Goal: Task Accomplishment & Management: Use online tool/utility

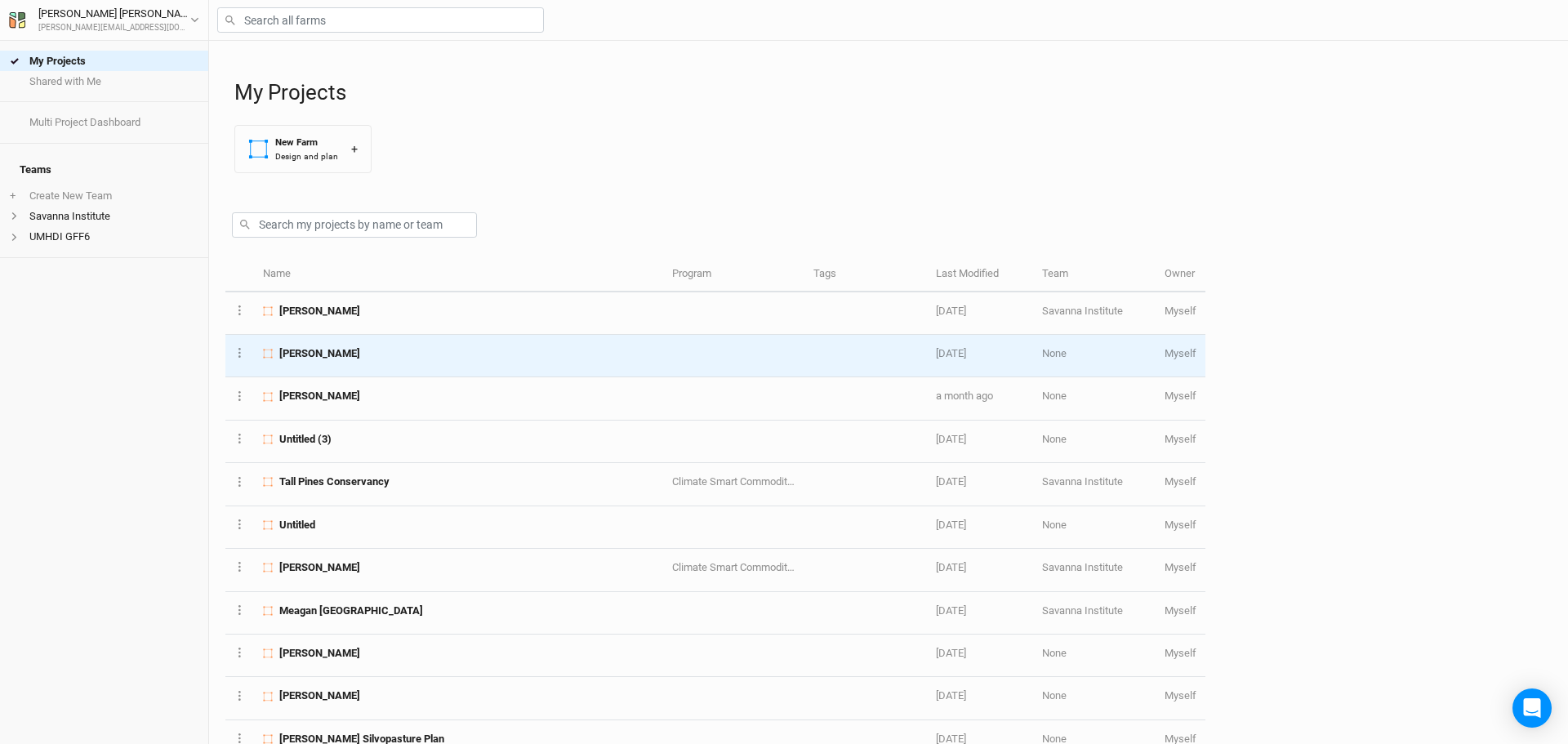
click at [339, 358] on span "[PERSON_NAME]" at bounding box center [320, 353] width 81 height 14
click at [339, 358] on div "My Projects Shared with Me Multi Project Dashboard Teams + Create New Team Sava…" at bounding box center [784, 372] width 1568 height 744
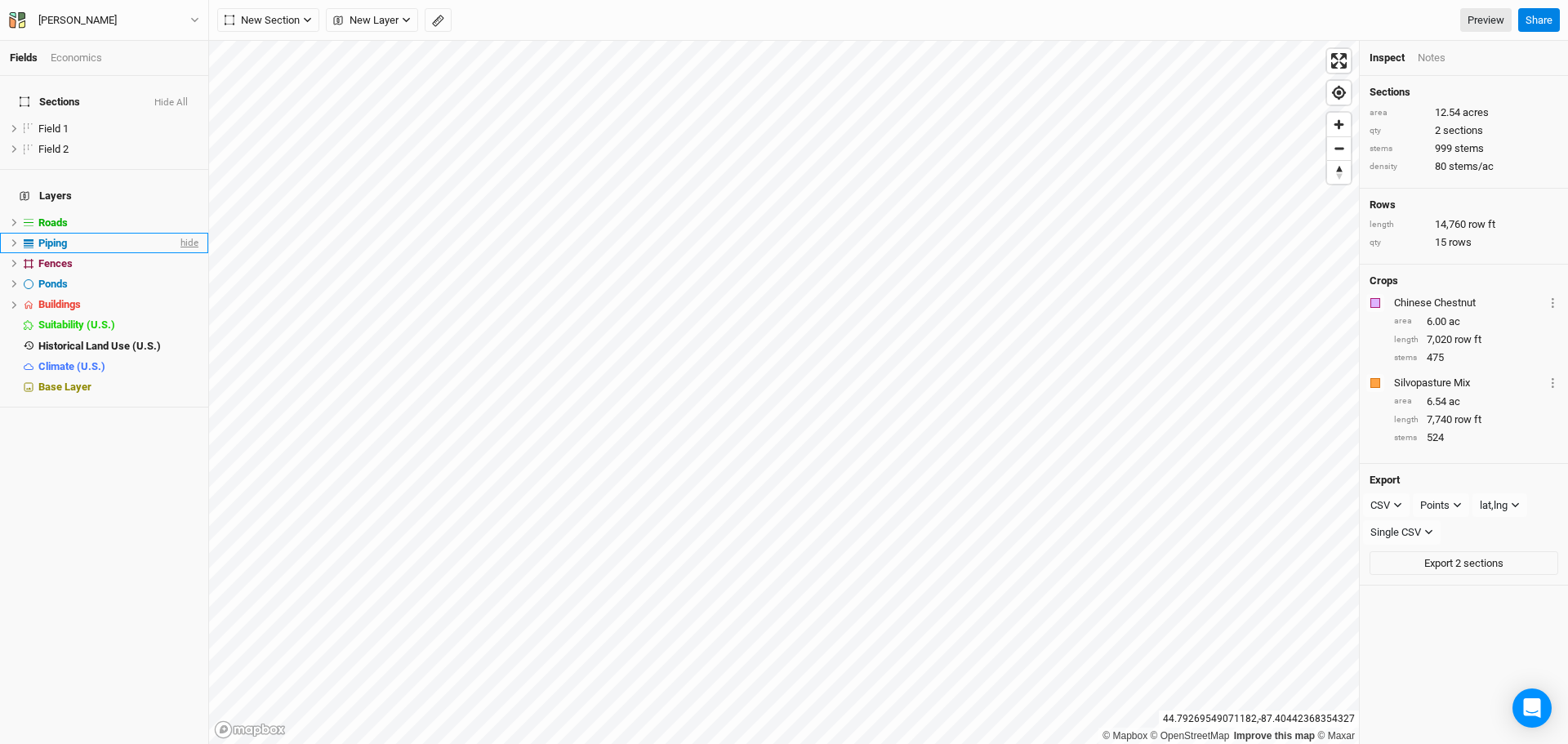
click at [177, 232] on span "hide" at bounding box center [188, 242] width 21 height 20
click at [173, 232] on span "show" at bounding box center [185, 242] width 26 height 20
click at [1532, 26] on button "Share" at bounding box center [1538, 19] width 41 height 24
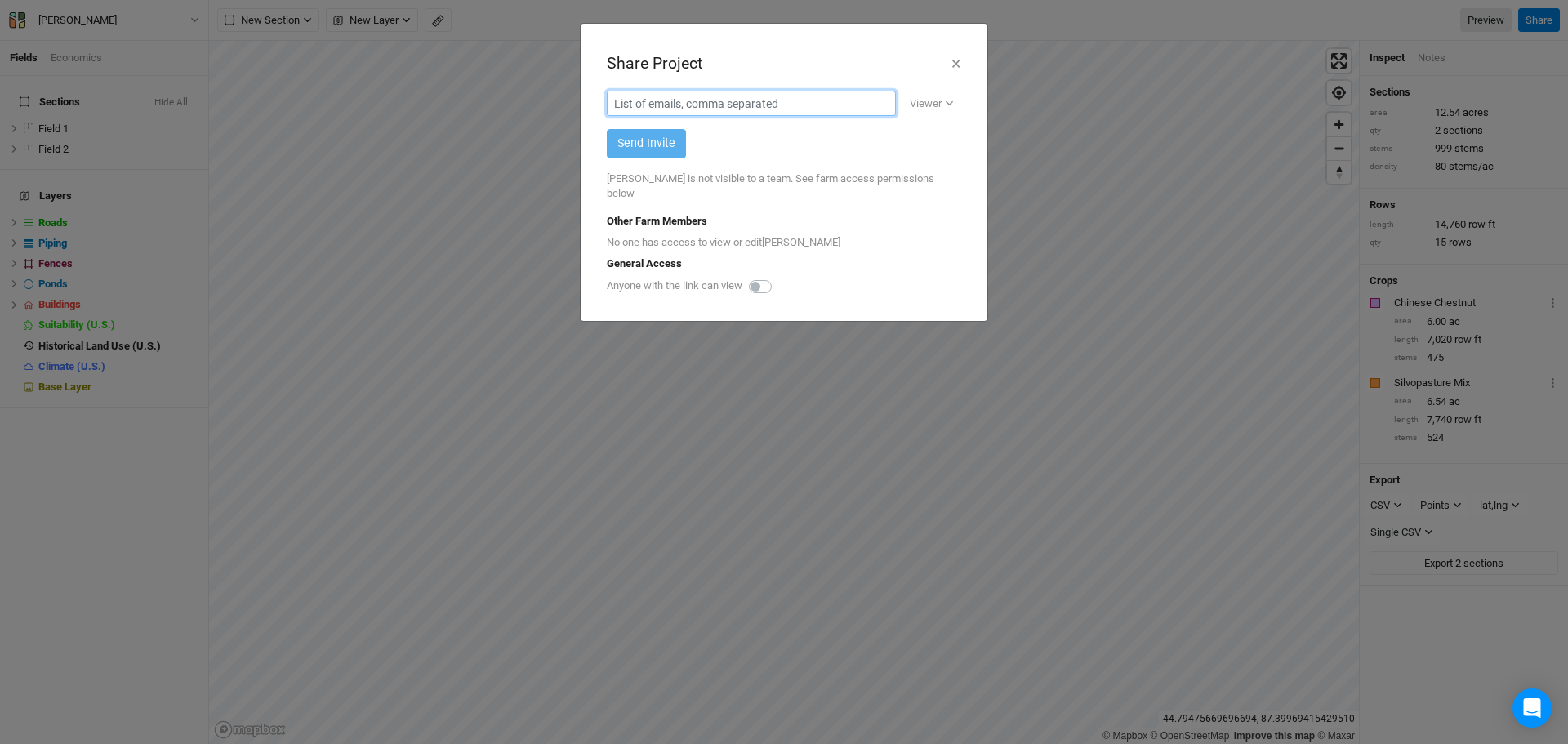
click at [833, 92] on input "text" at bounding box center [752, 103] width 289 height 25
type input "[EMAIL_ADDRESS][DOMAIN_NAME]"
click at [933, 109] on div "Viewer" at bounding box center [925, 103] width 32 height 16
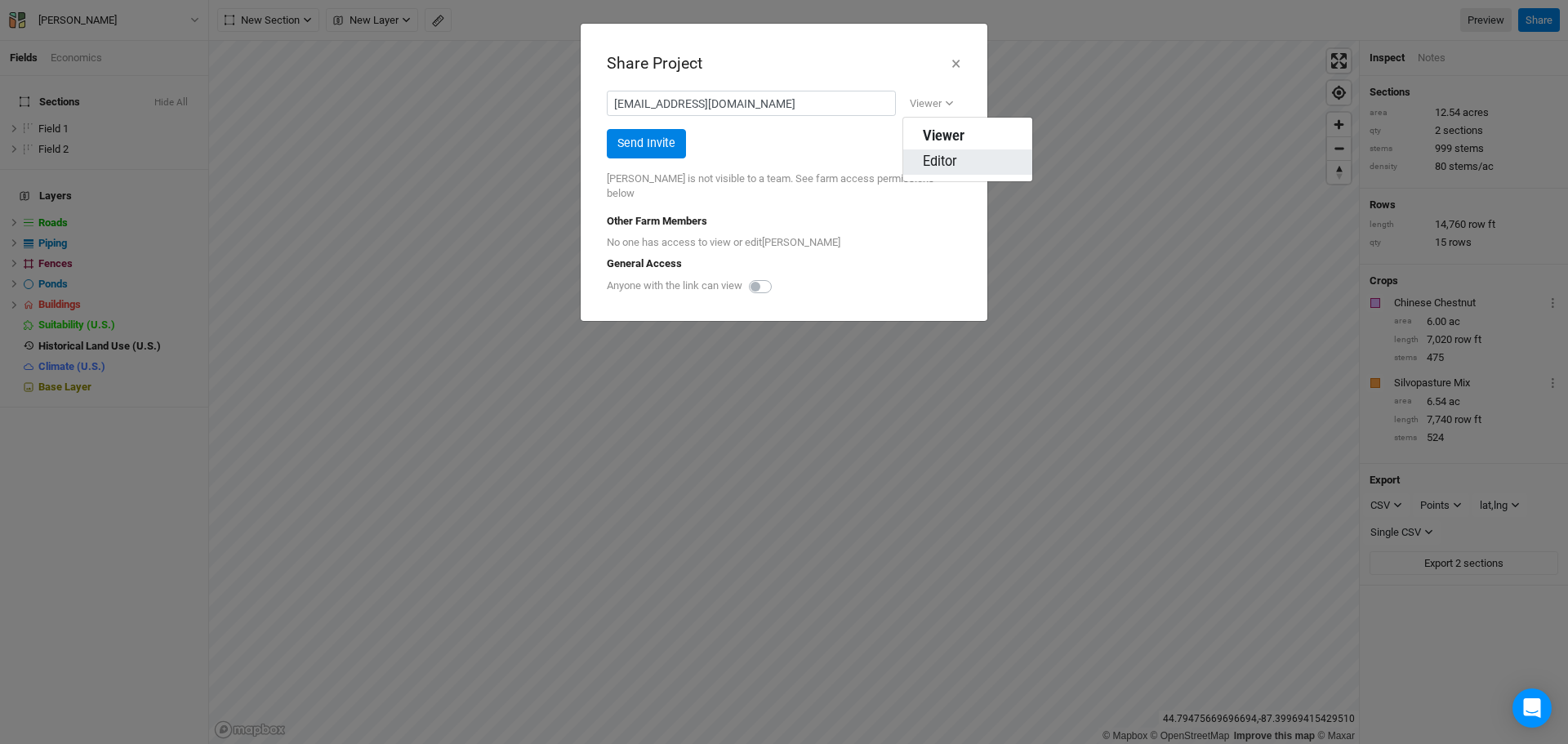
click at [941, 153] on span "Editor" at bounding box center [941, 161] width 35 height 18
click at [639, 153] on button "Send Invite" at bounding box center [647, 144] width 79 height 29
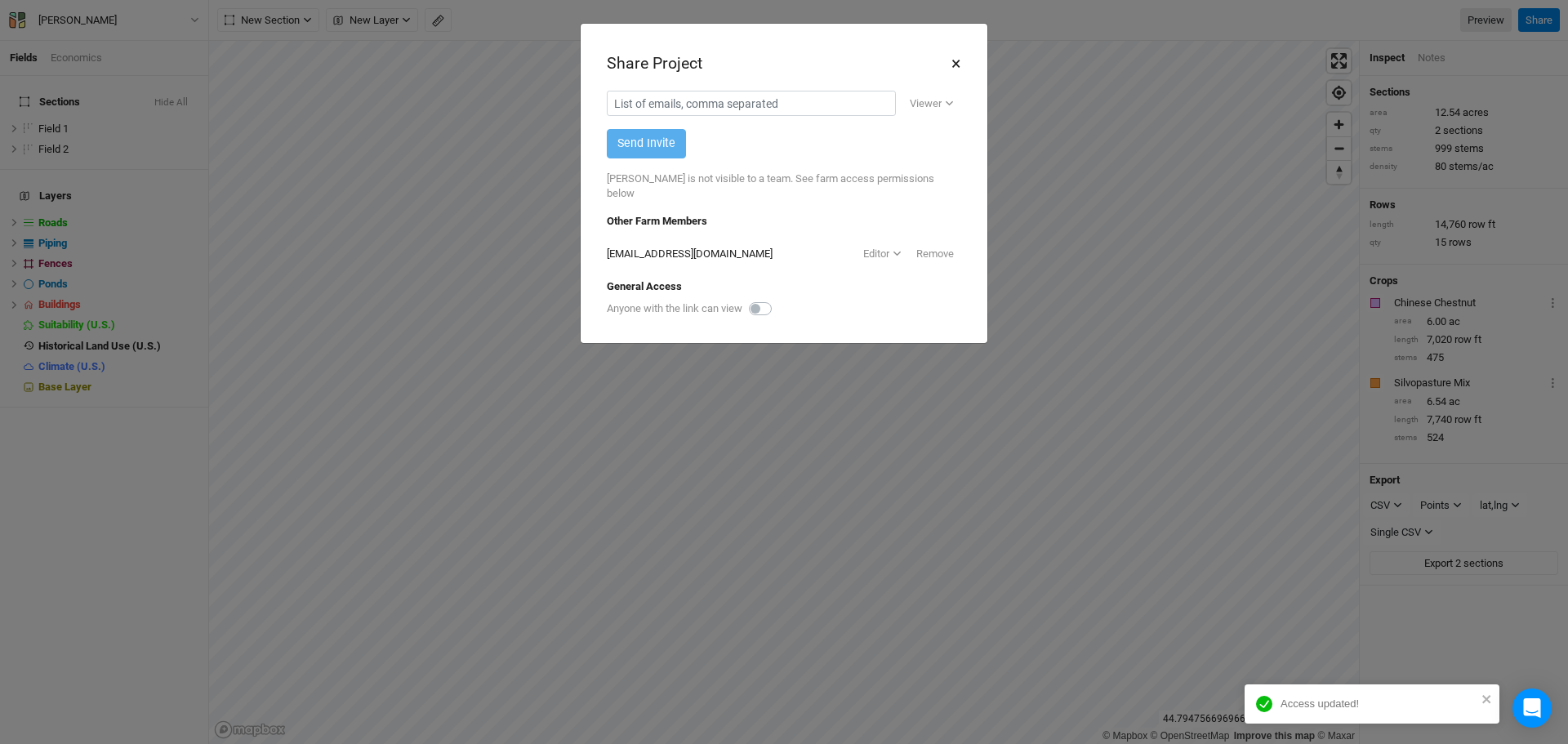
click at [952, 59] on button "×" at bounding box center [955, 64] width 11 height 28
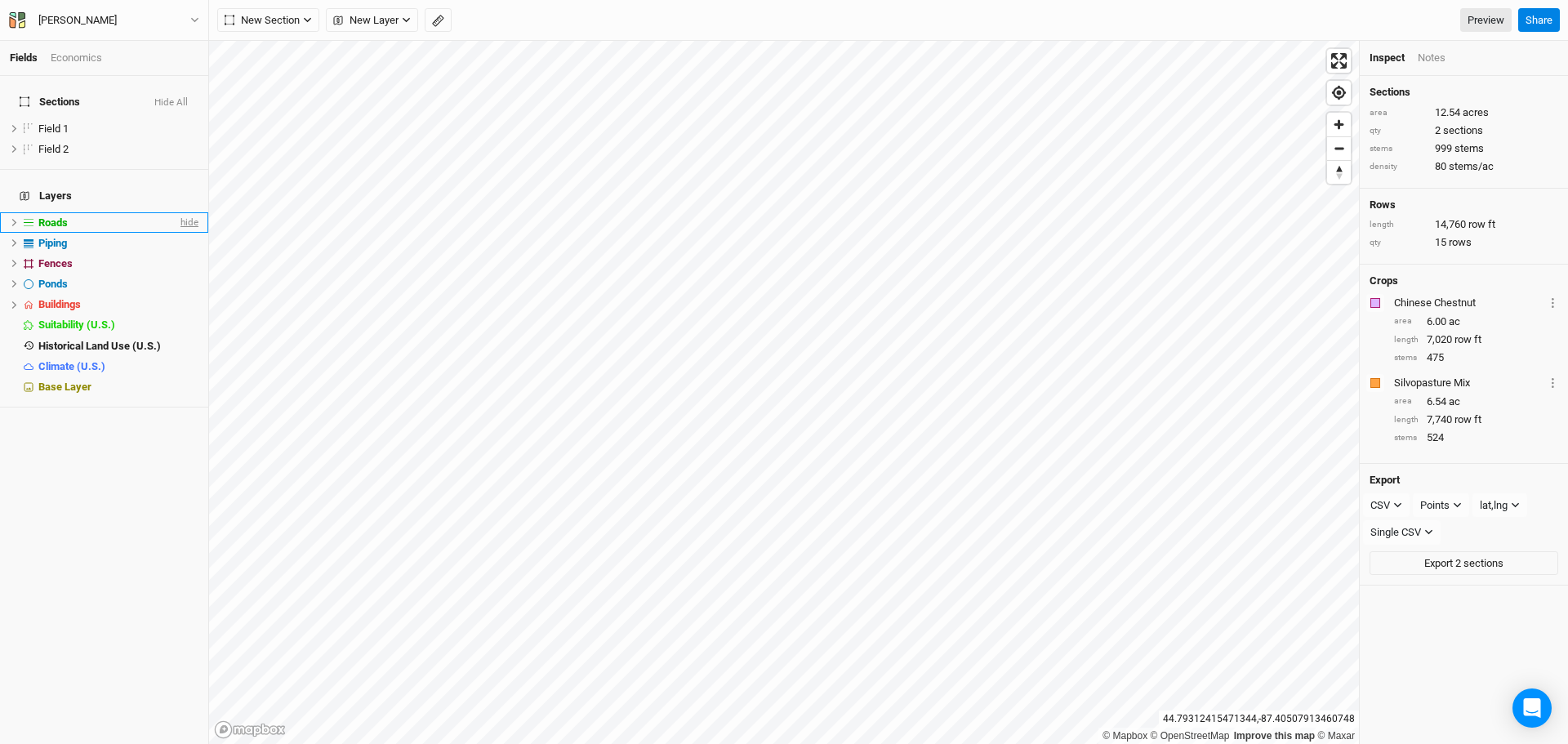
click at [177, 212] on span "hide" at bounding box center [188, 222] width 21 height 20
click at [177, 232] on span "hide" at bounding box center [188, 242] width 21 height 20
click at [177, 253] on span "hide" at bounding box center [188, 263] width 21 height 20
click at [177, 274] on span "hide" at bounding box center [188, 283] width 21 height 20
click at [178, 295] on span "hide" at bounding box center [188, 305] width 21 height 20
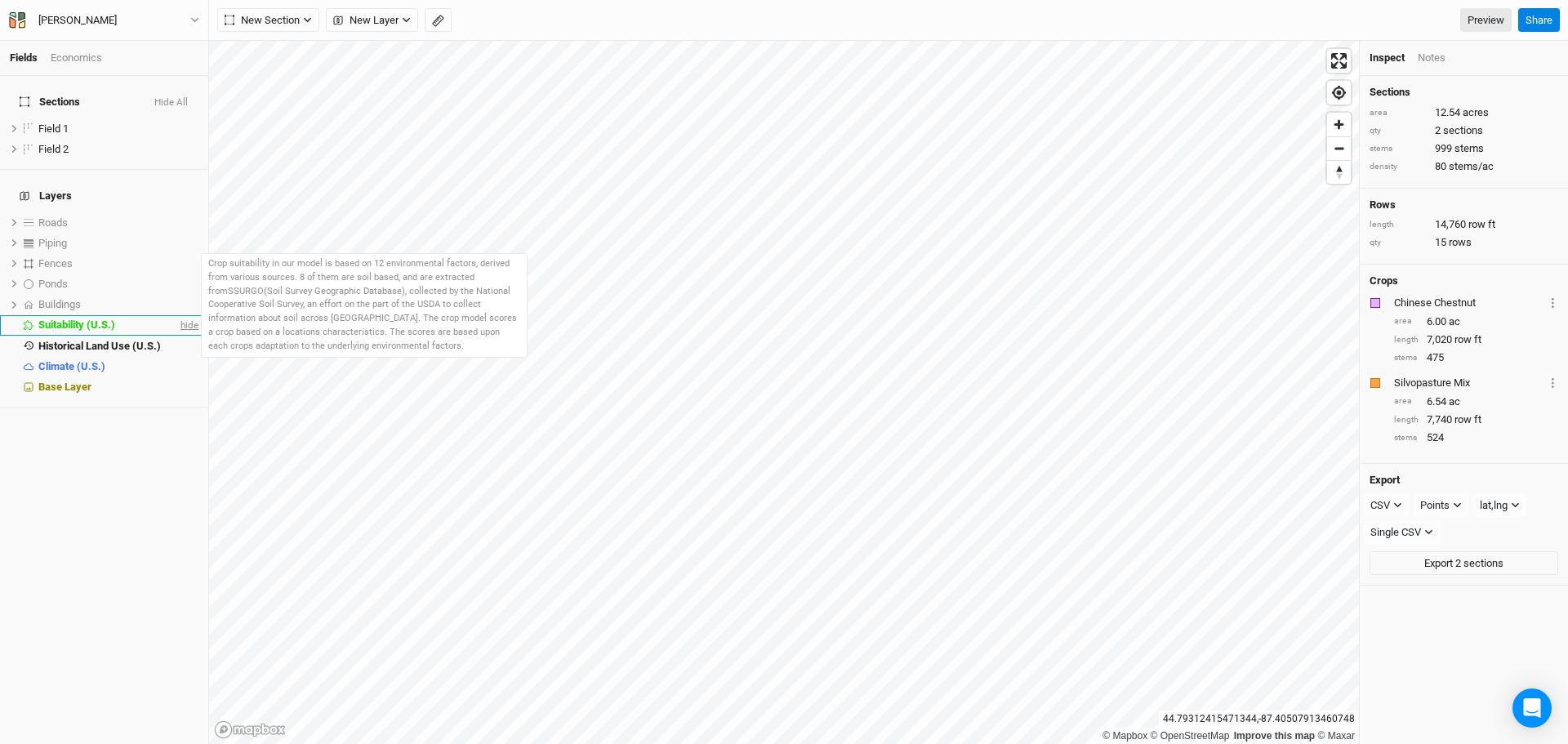
click at [177, 315] on span "hide" at bounding box center [188, 325] width 21 height 20
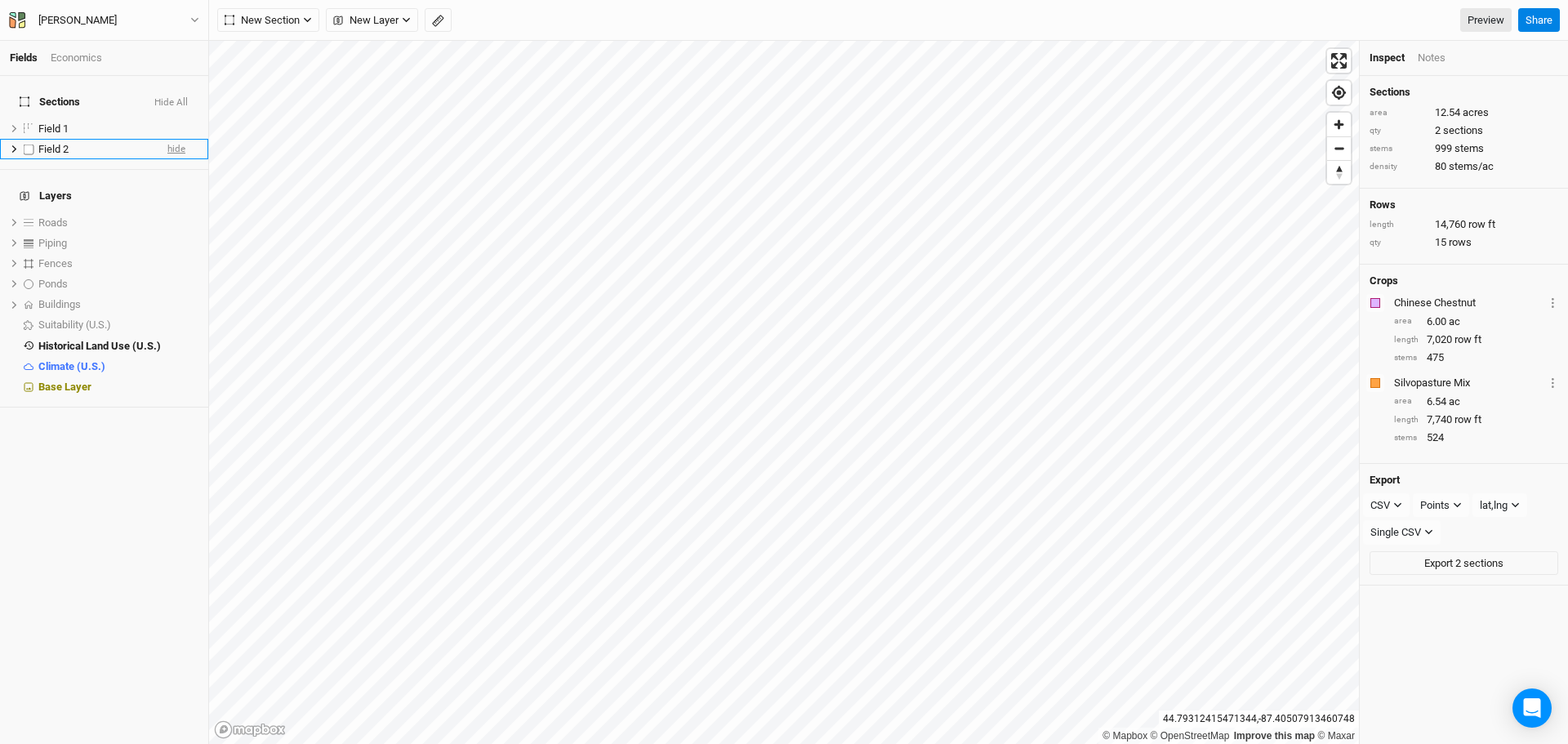
click at [169, 141] on span "hide" at bounding box center [176, 148] width 18 height 20
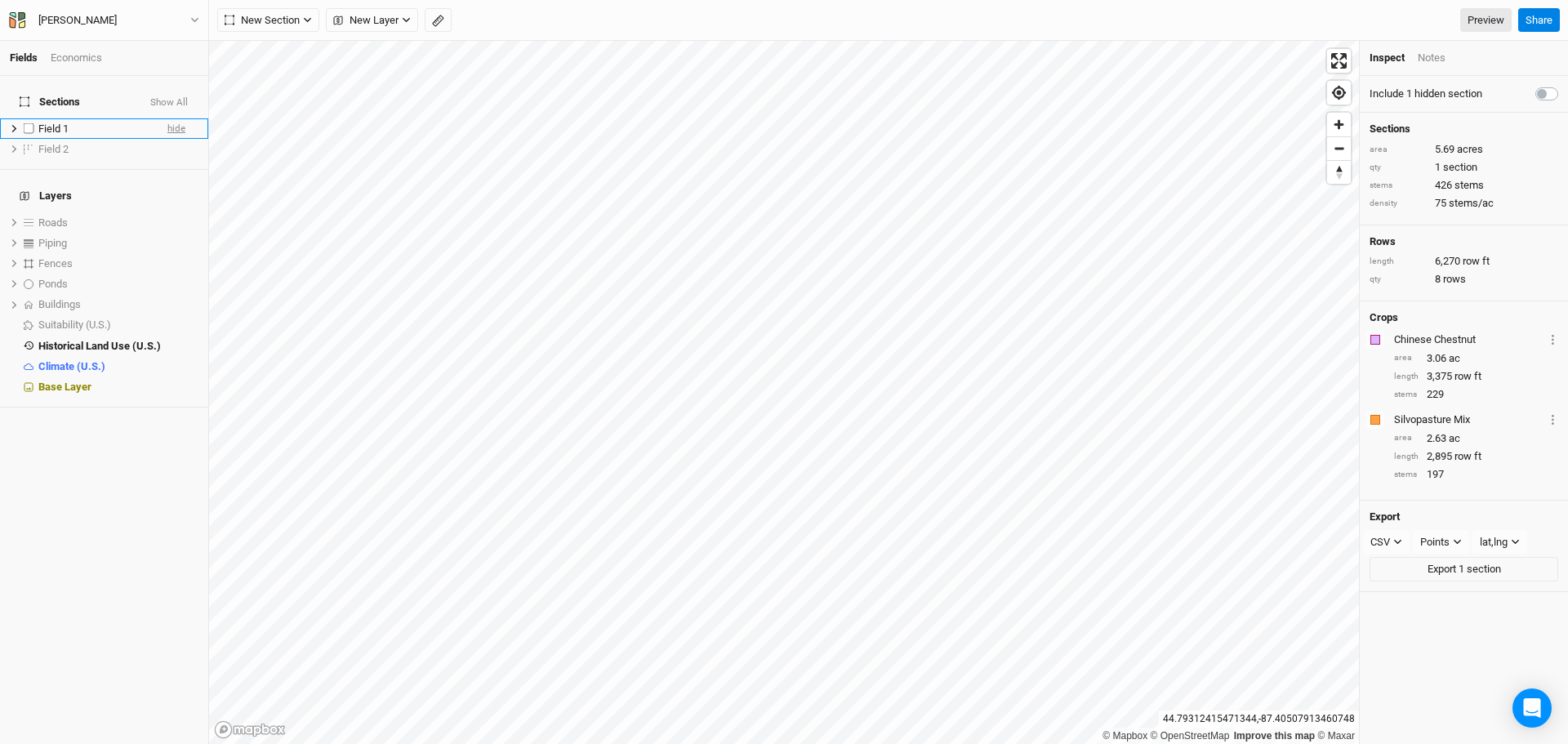
click at [168, 120] on span "hide" at bounding box center [176, 128] width 18 height 20
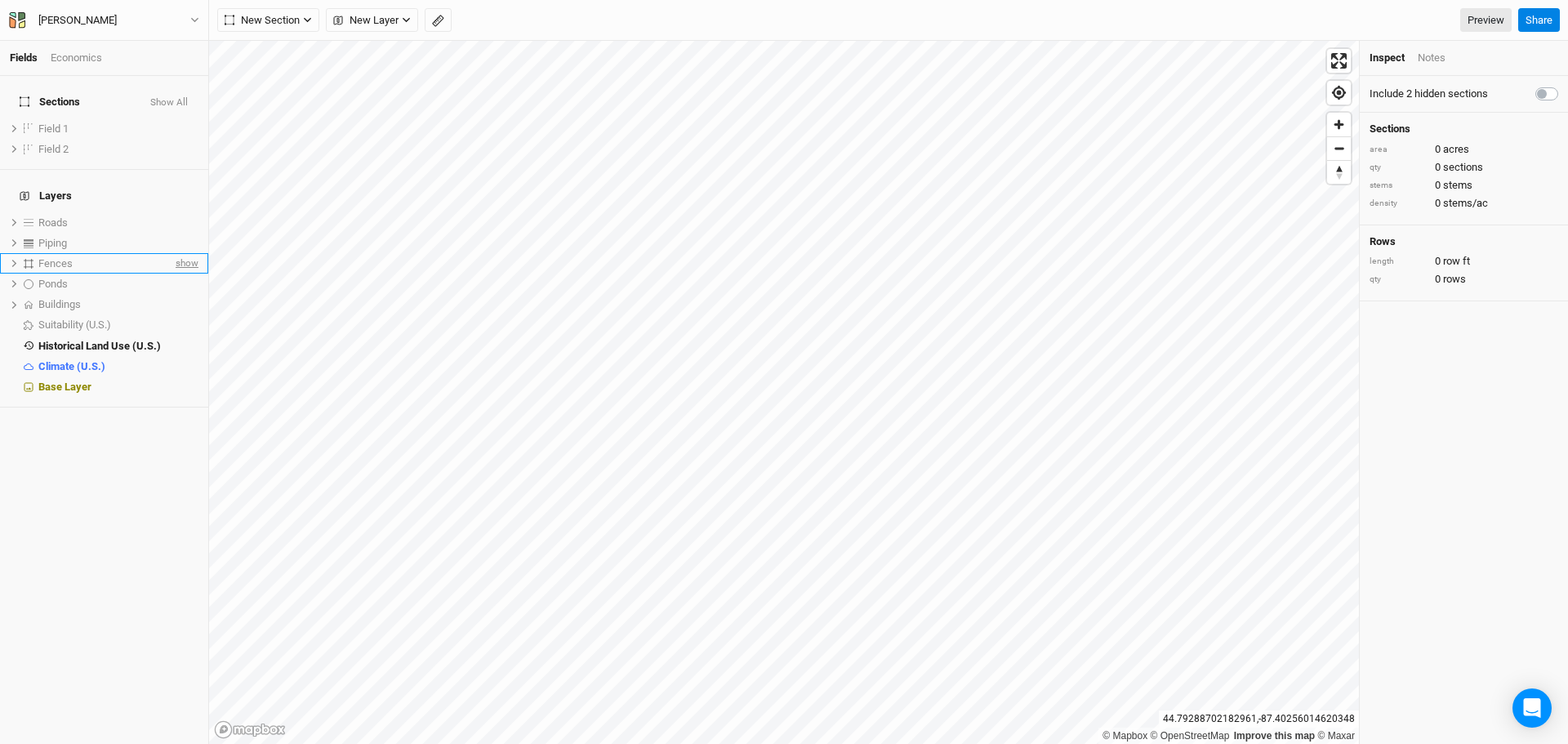
click at [176, 253] on span "show" at bounding box center [185, 263] width 26 height 20
click at [165, 139] on span "show" at bounding box center [174, 148] width 23 height 20
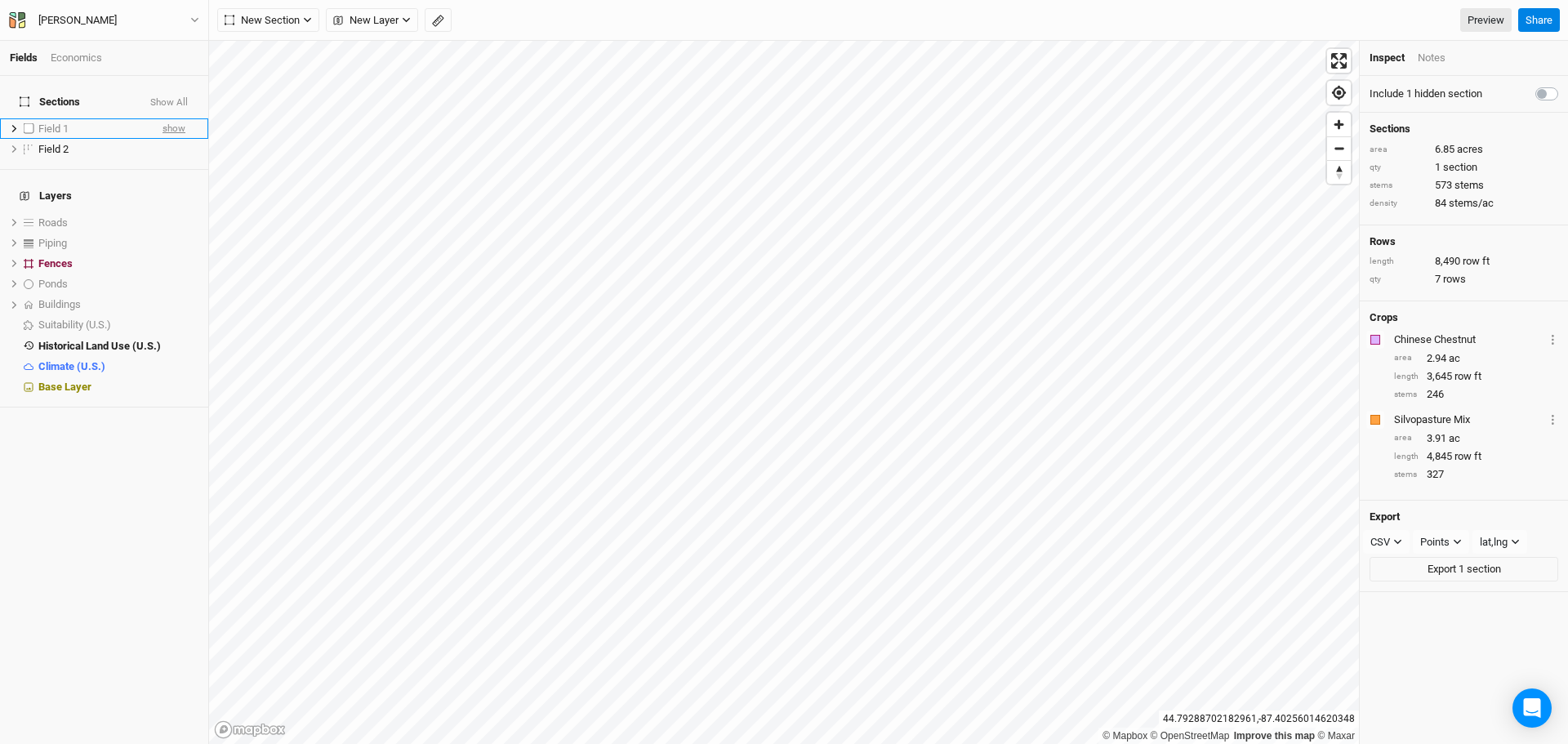
click at [163, 120] on span "show" at bounding box center [174, 128] width 23 height 20
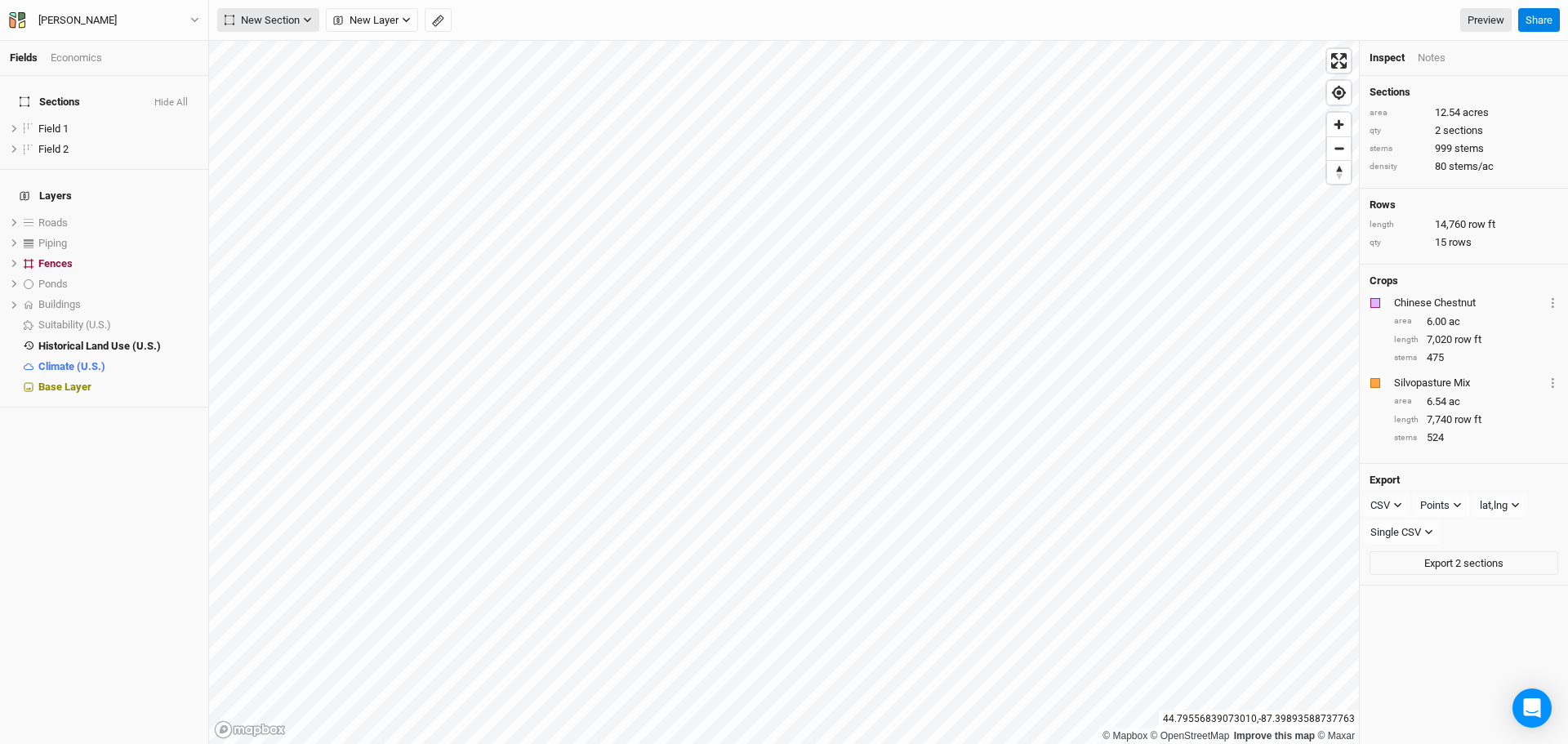
click at [303, 21] on icon "button" at bounding box center [306, 19] width 9 height 9
click at [369, 21] on span "New Layer" at bounding box center [366, 20] width 66 height 16
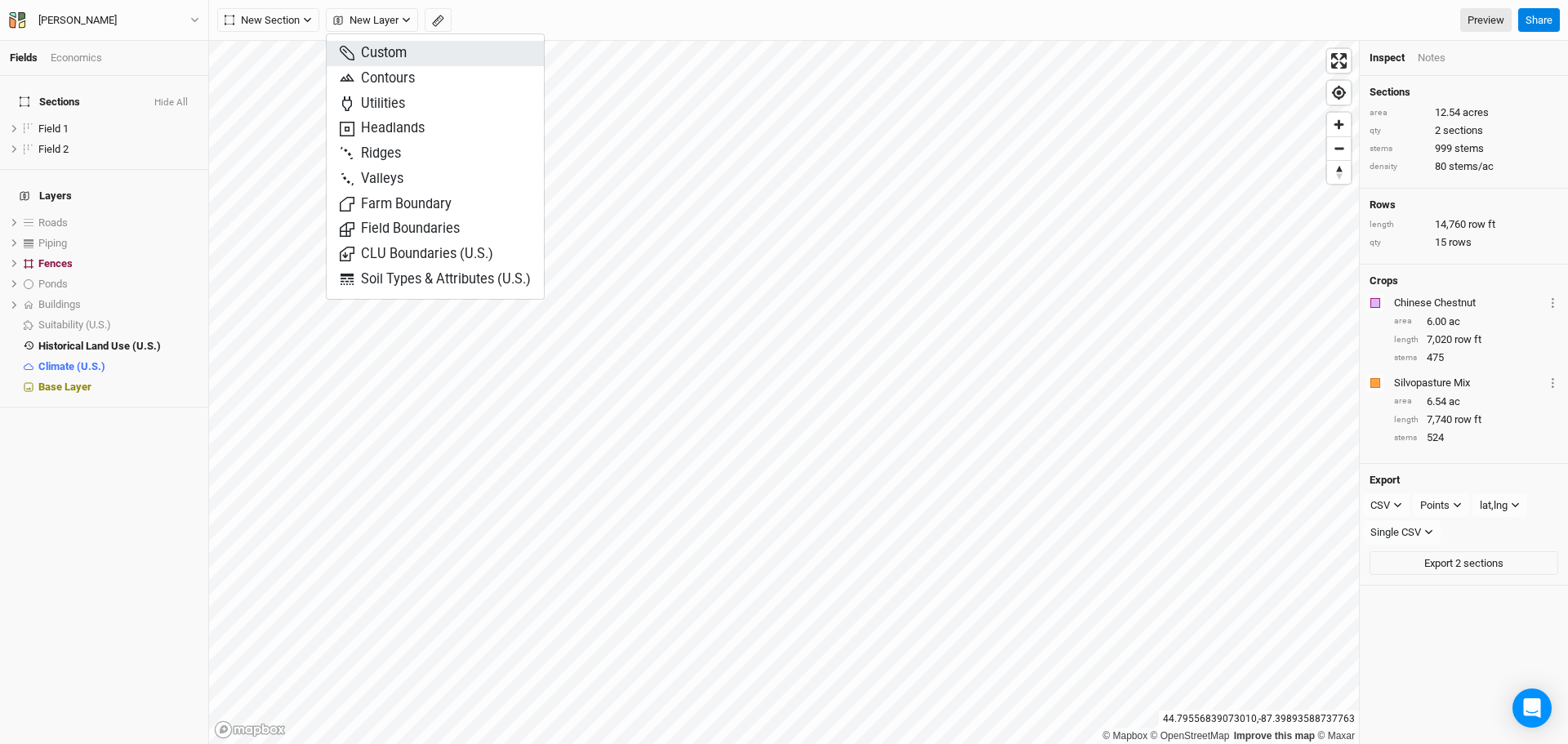
click at [402, 52] on span "Custom" at bounding box center [373, 53] width 66 height 18
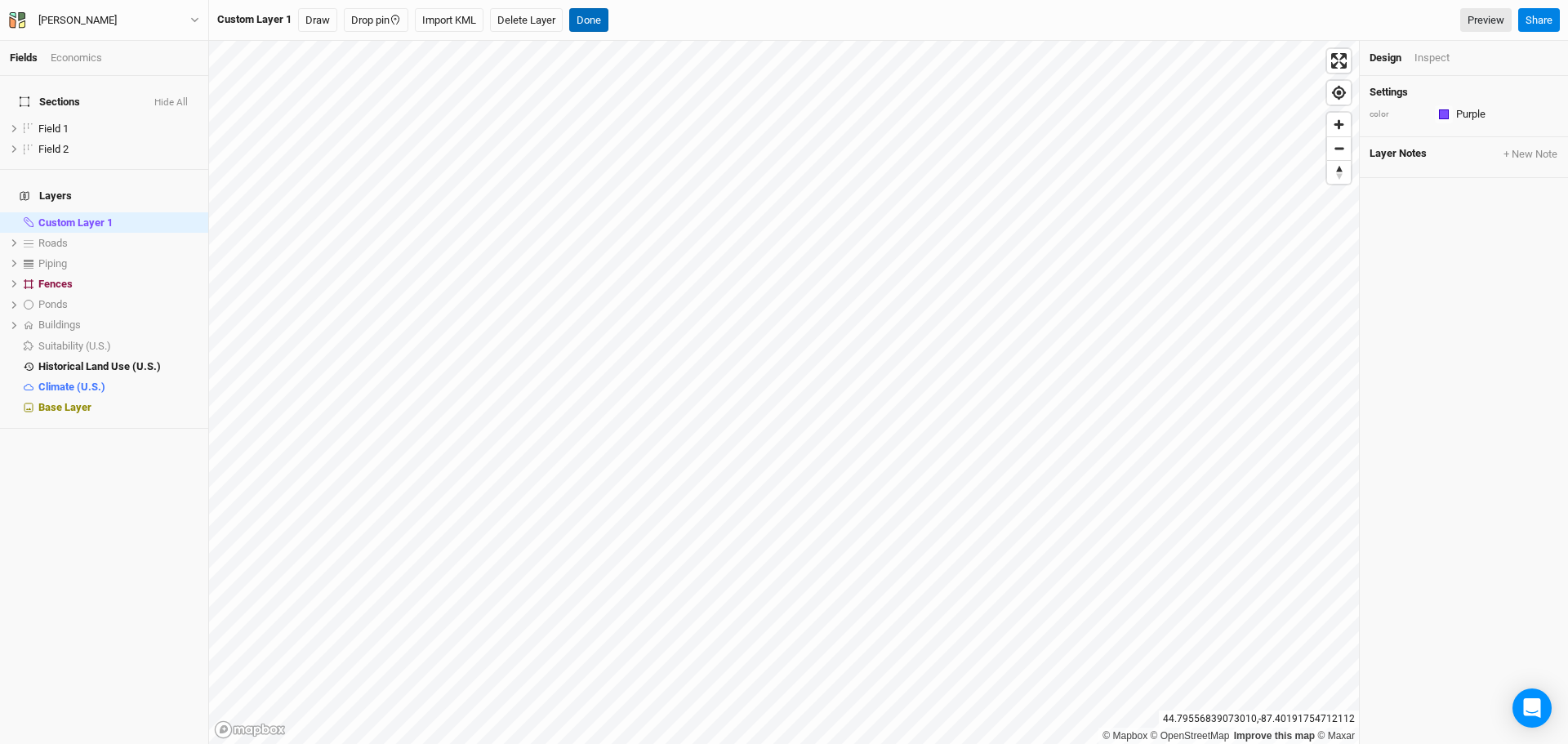
click at [591, 22] on button "Done" at bounding box center [589, 19] width 40 height 24
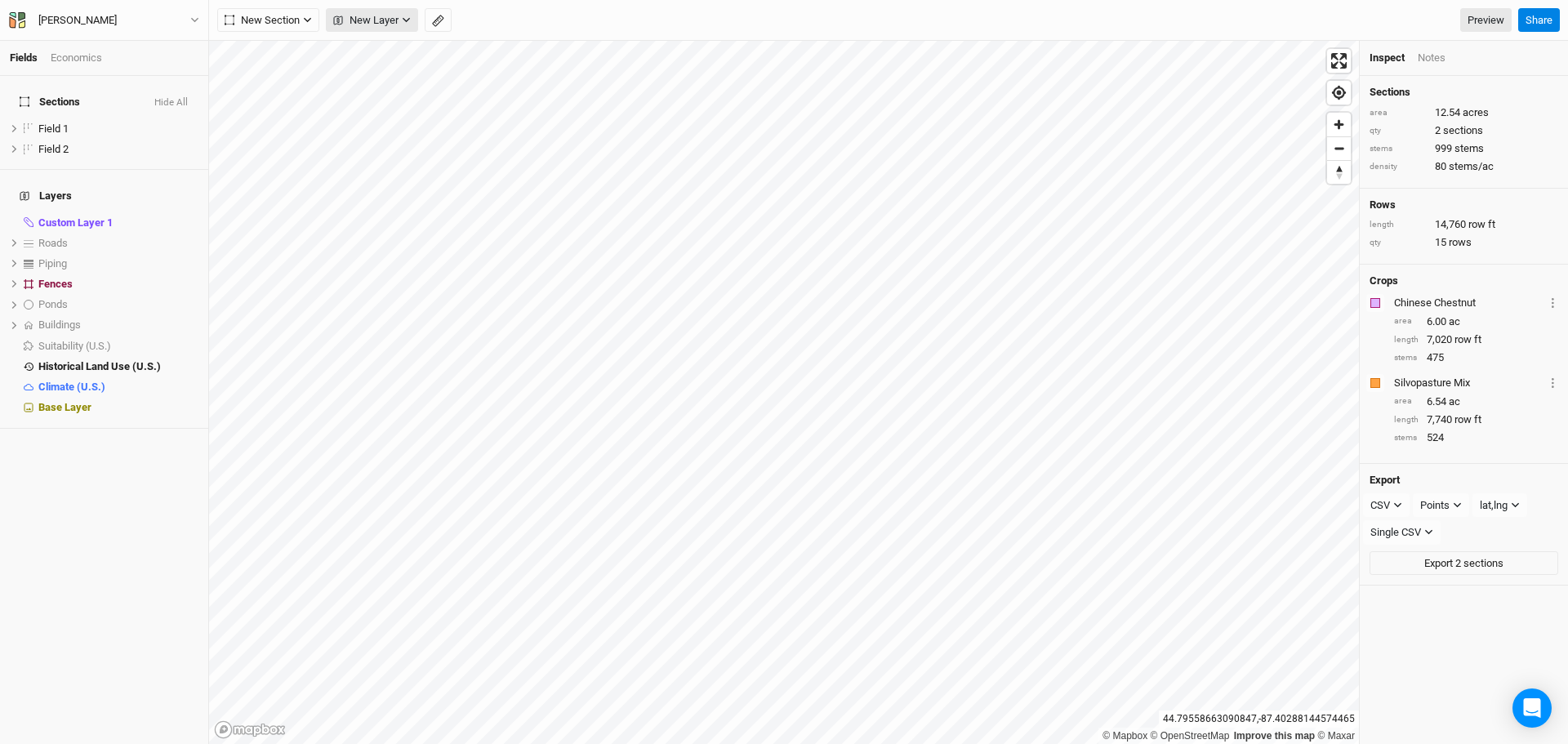
click at [373, 24] on span "New Layer" at bounding box center [366, 20] width 66 height 16
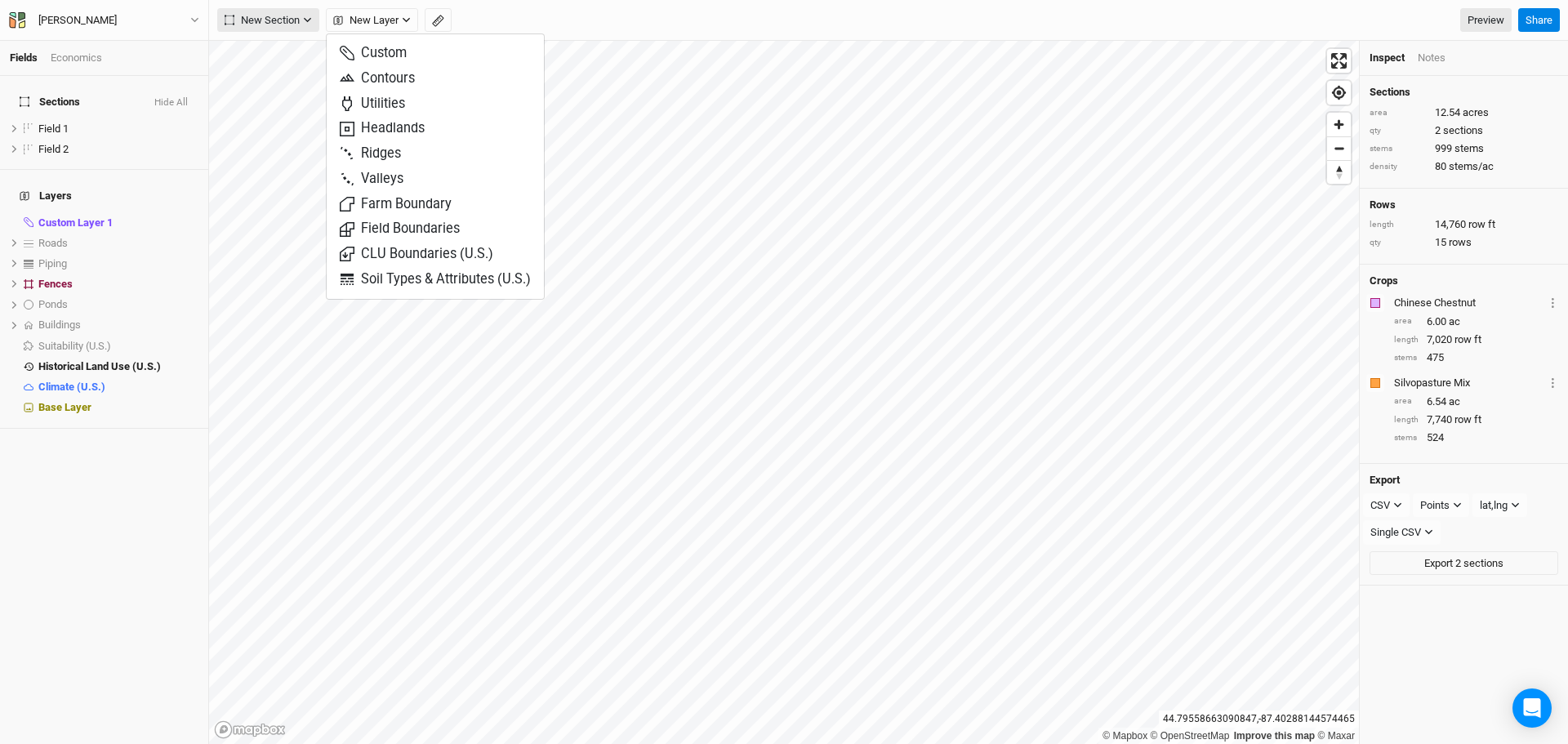
click at [306, 22] on icon "button" at bounding box center [306, 19] width 9 height 9
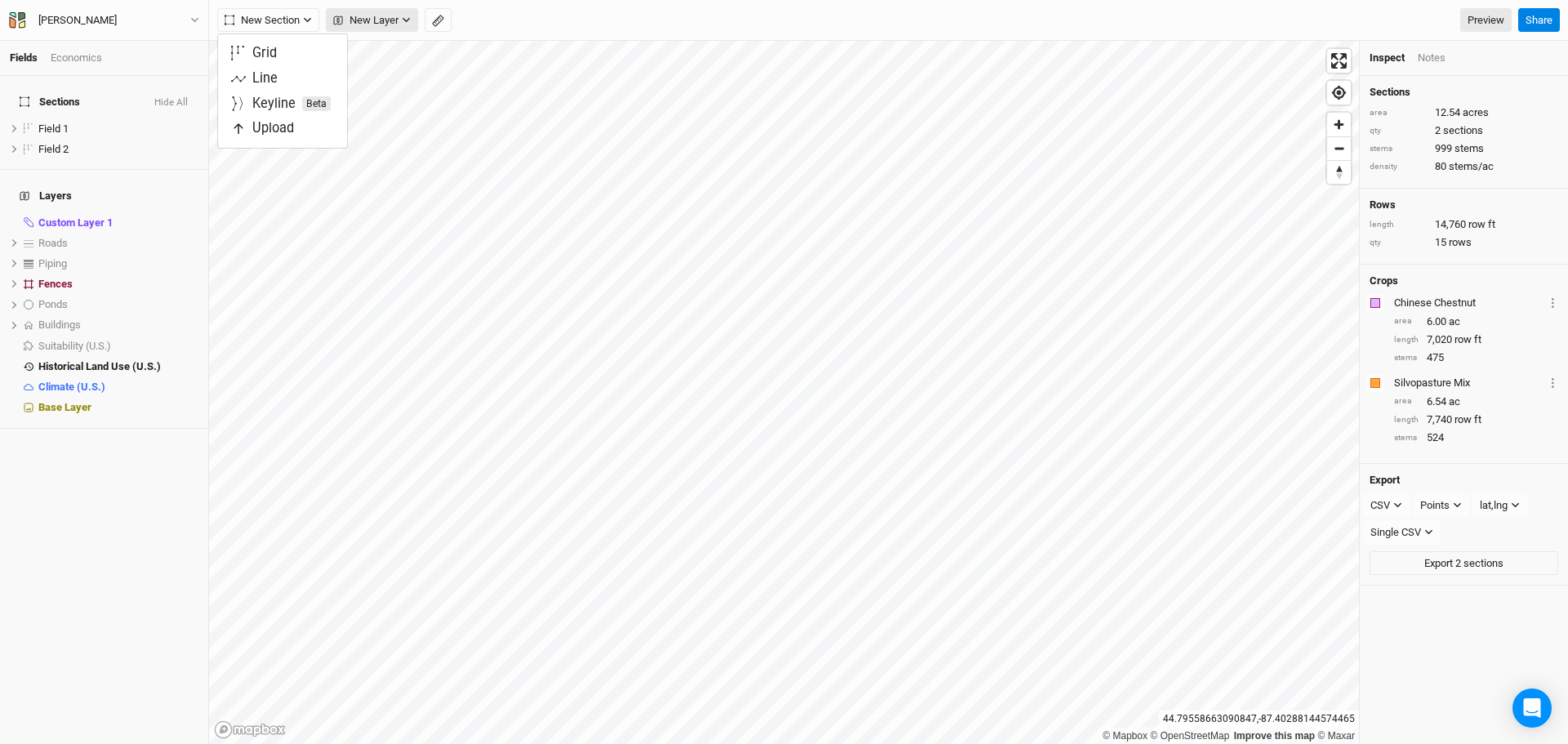
click at [376, 29] on button "New Layer" at bounding box center [372, 19] width 93 height 24
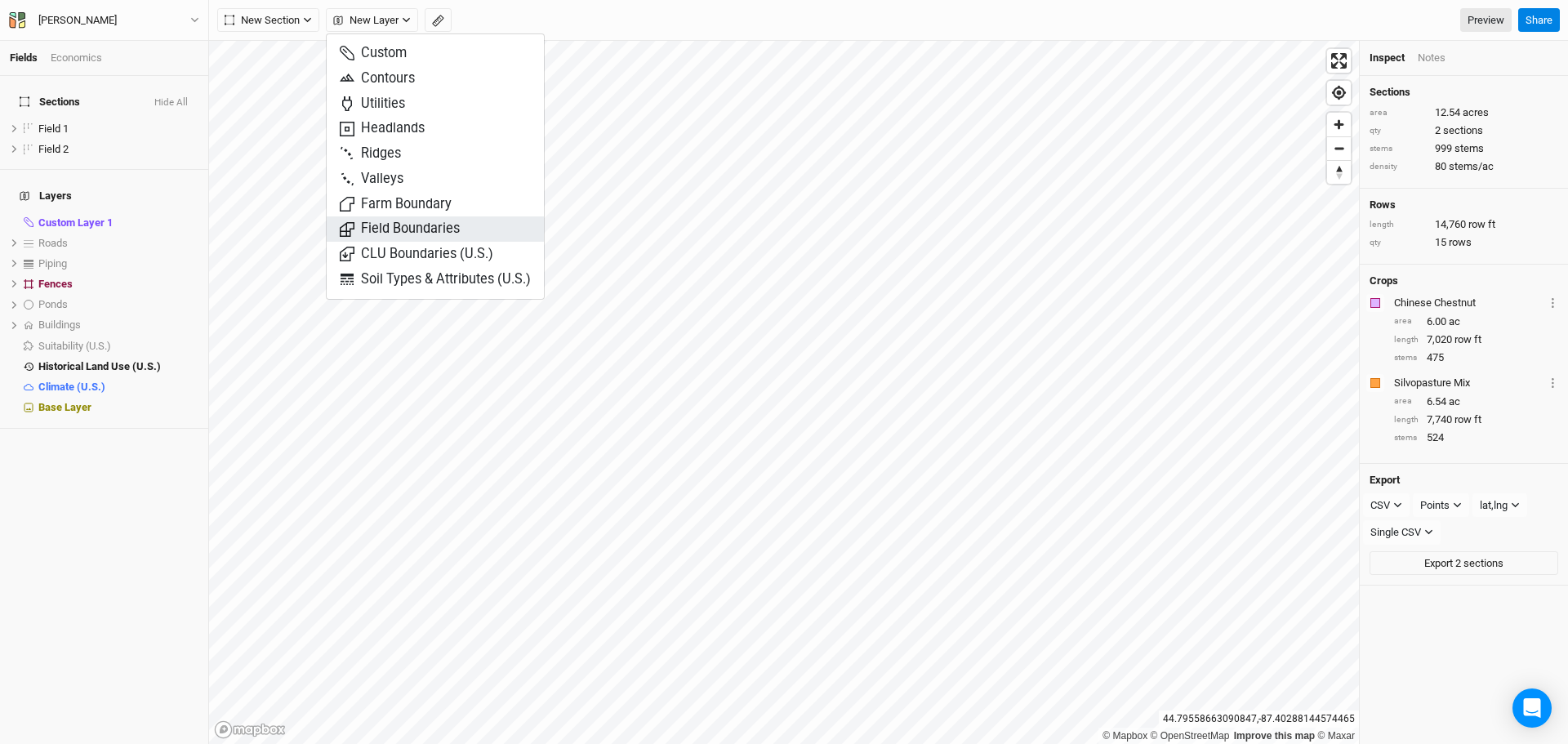
click at [405, 226] on span "Field Boundaries" at bounding box center [400, 228] width 120 height 18
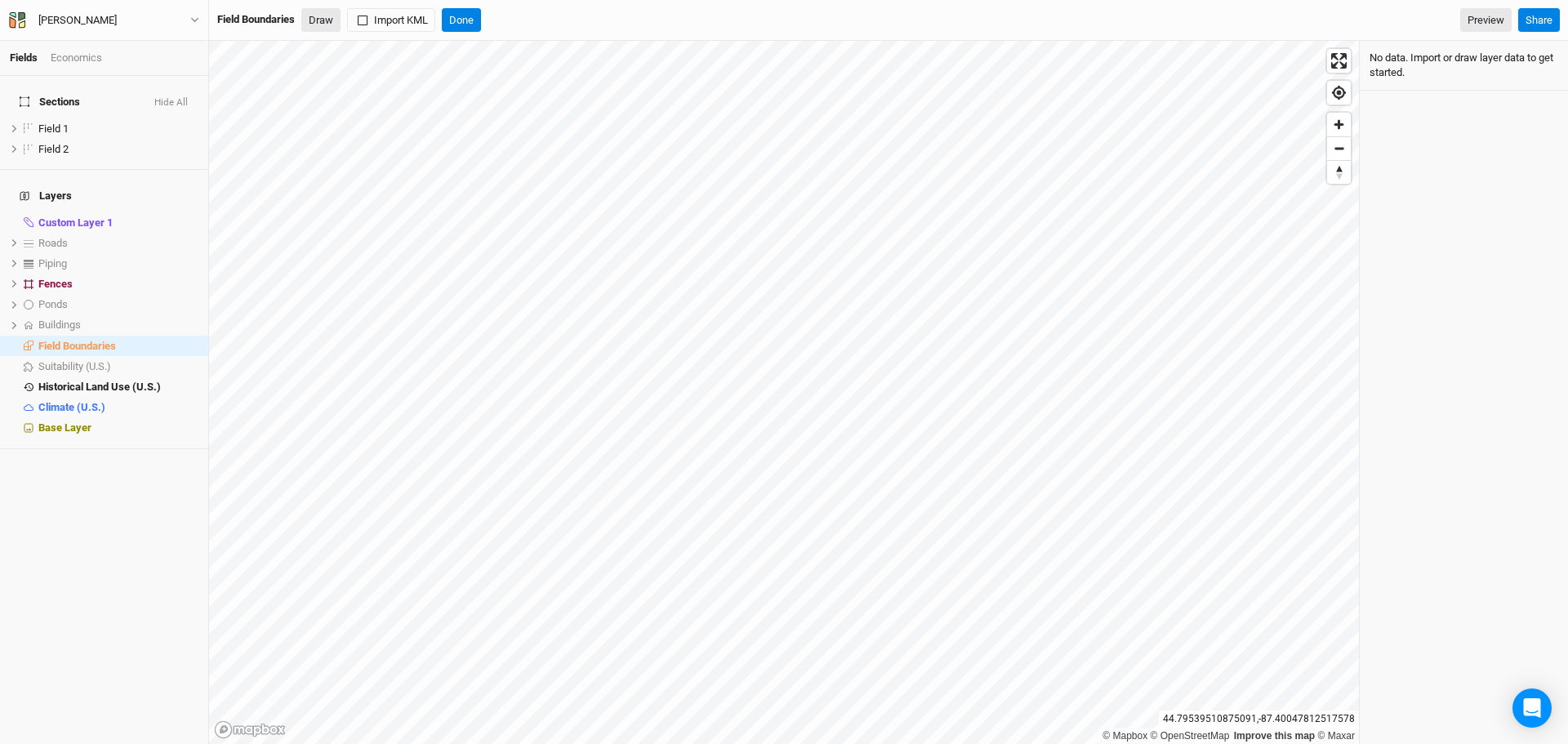
click at [320, 24] on button "Draw" at bounding box center [321, 19] width 40 height 24
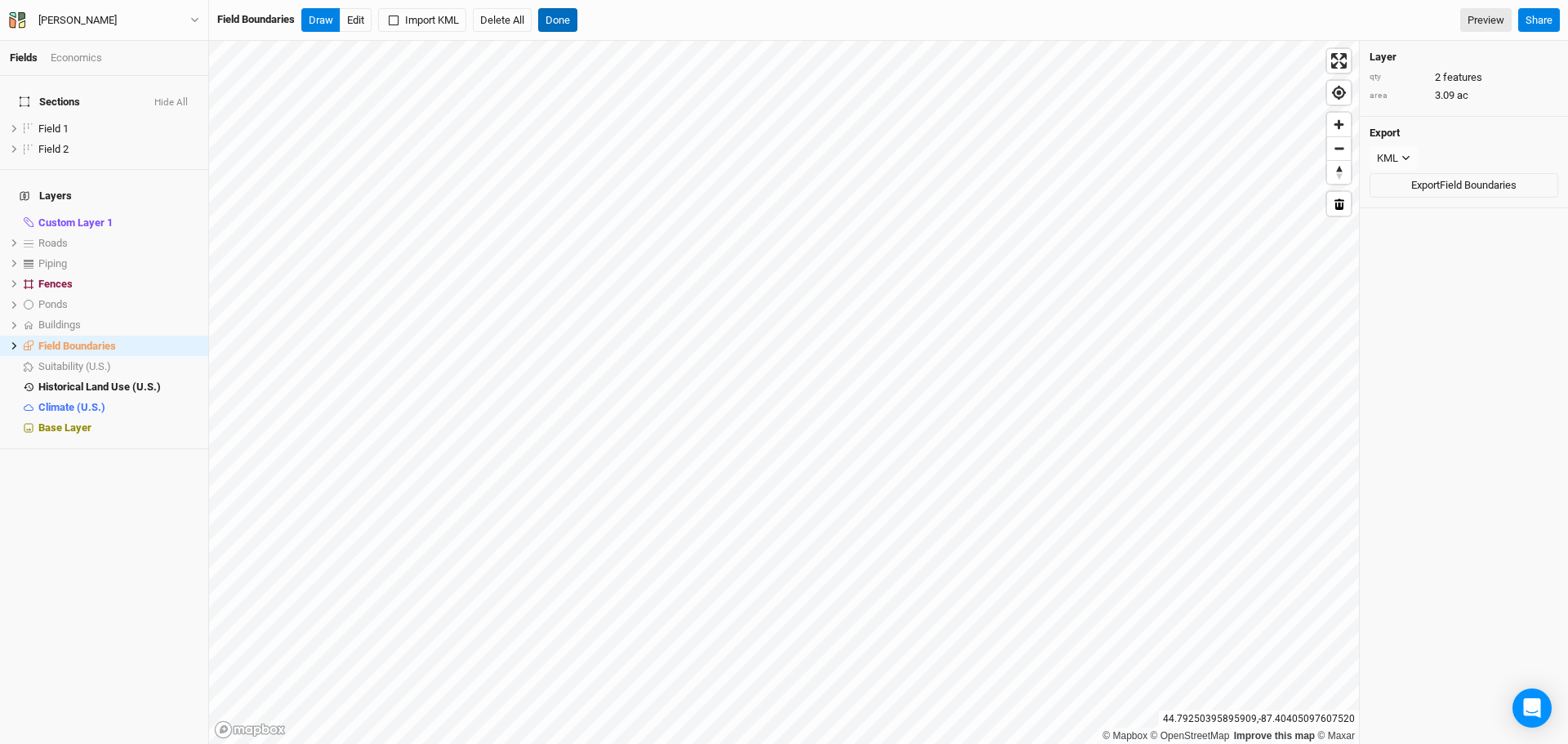
click at [570, 21] on button "Done" at bounding box center [557, 19] width 40 height 24
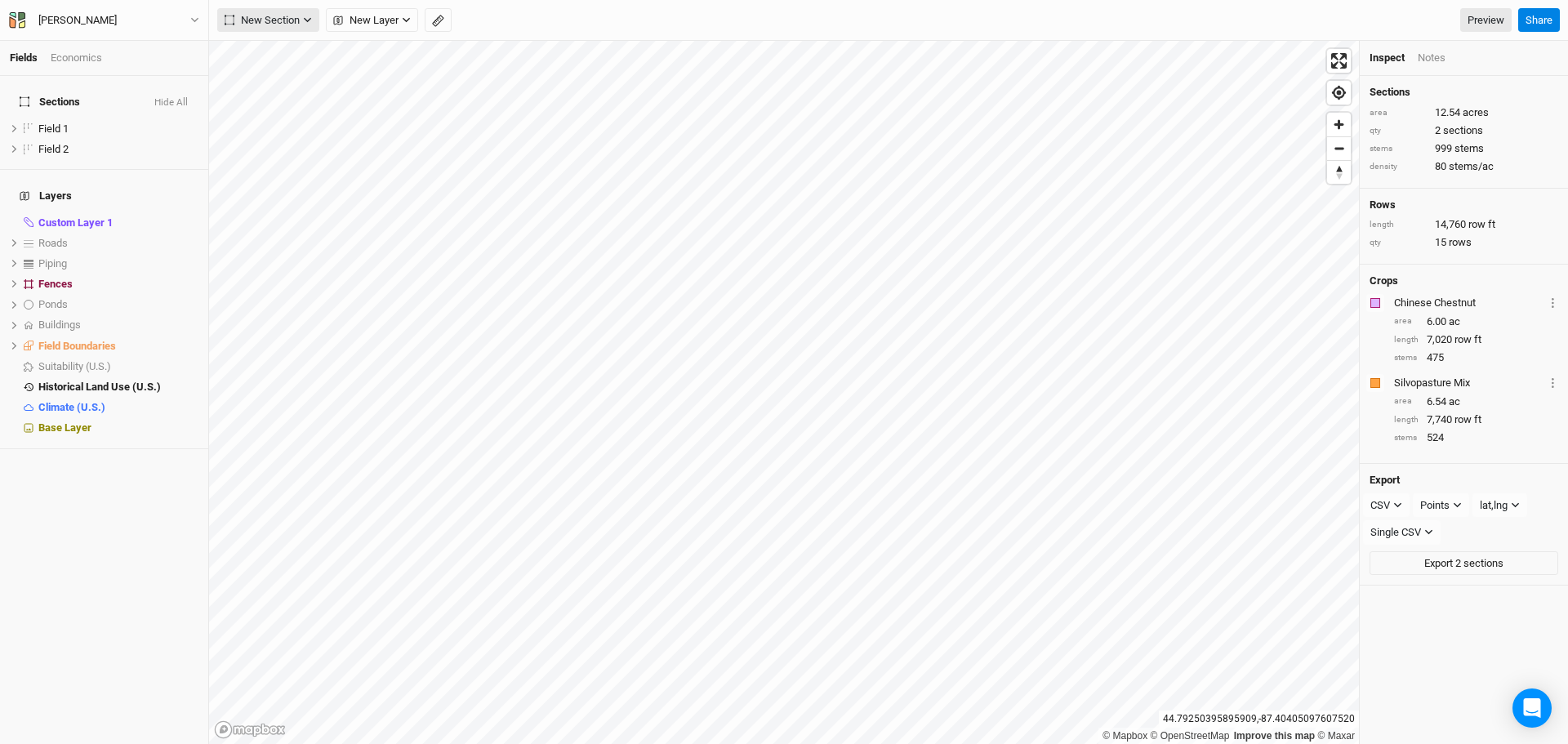
click at [311, 18] on icon "button" at bounding box center [307, 20] width 8 height 5
click at [307, 56] on button "Grid" at bounding box center [282, 53] width 129 height 25
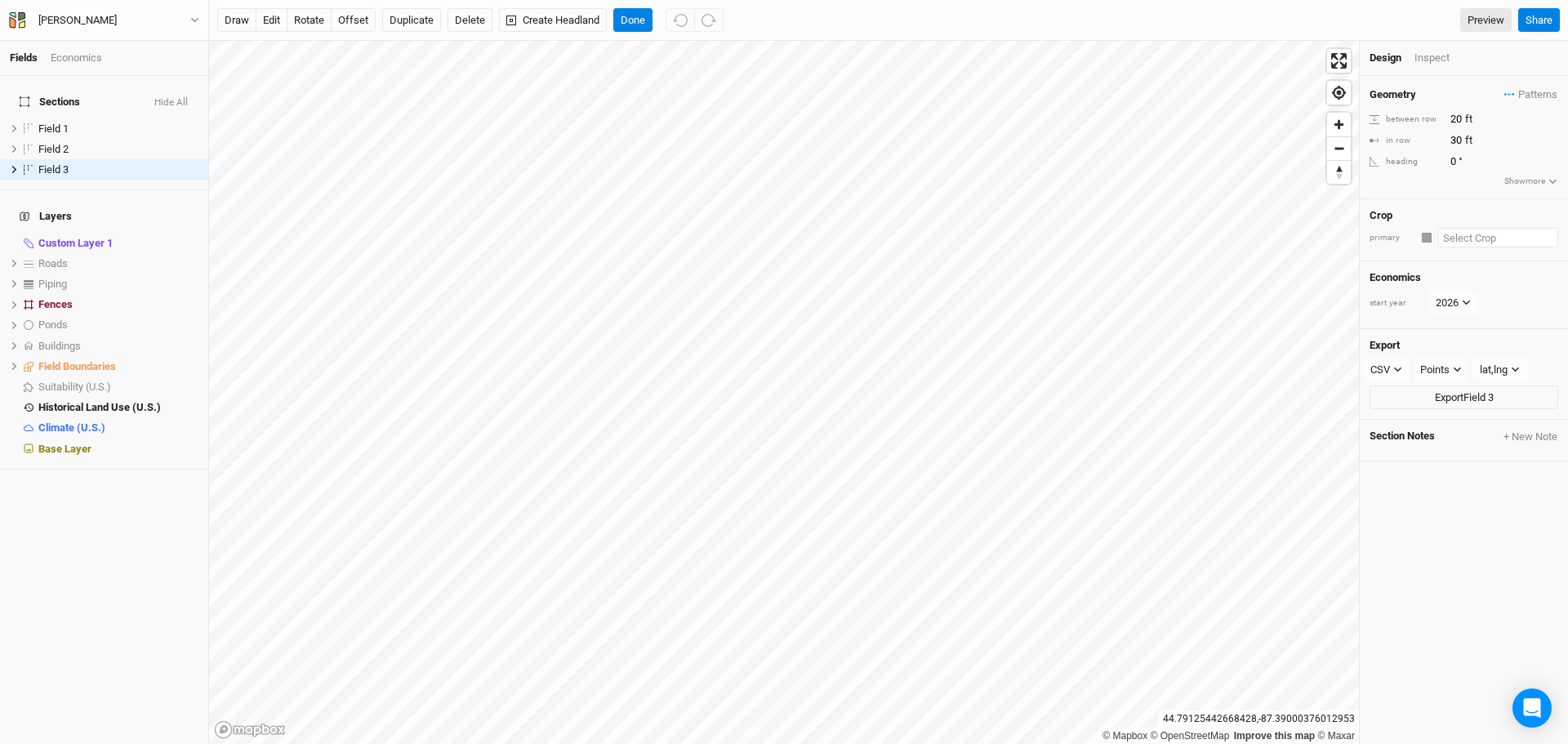
click at [1469, 238] on input "text" at bounding box center [1498, 237] width 120 height 19
type input "r"
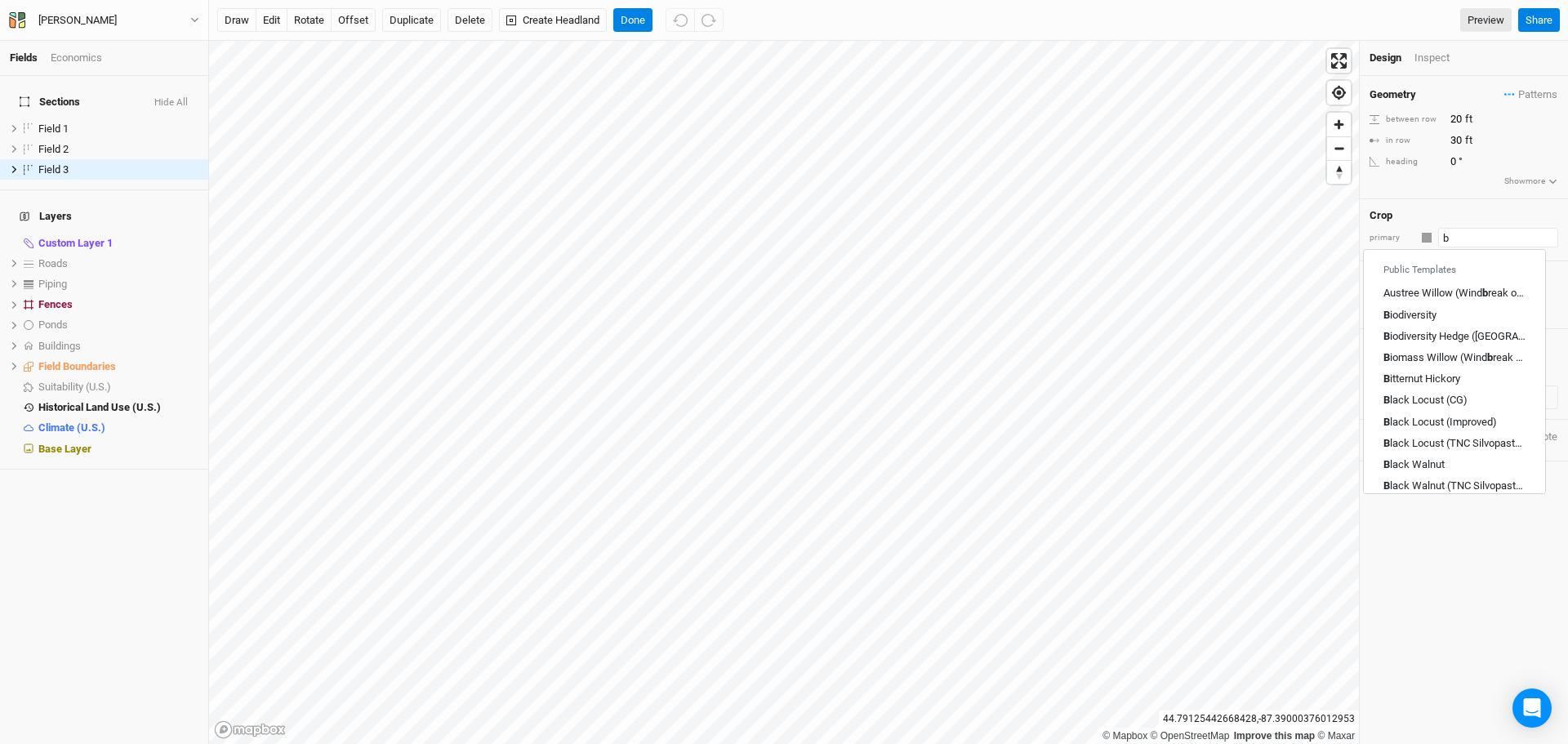
type input "bl"
type input "black Locust (CG)"
type input "black r"
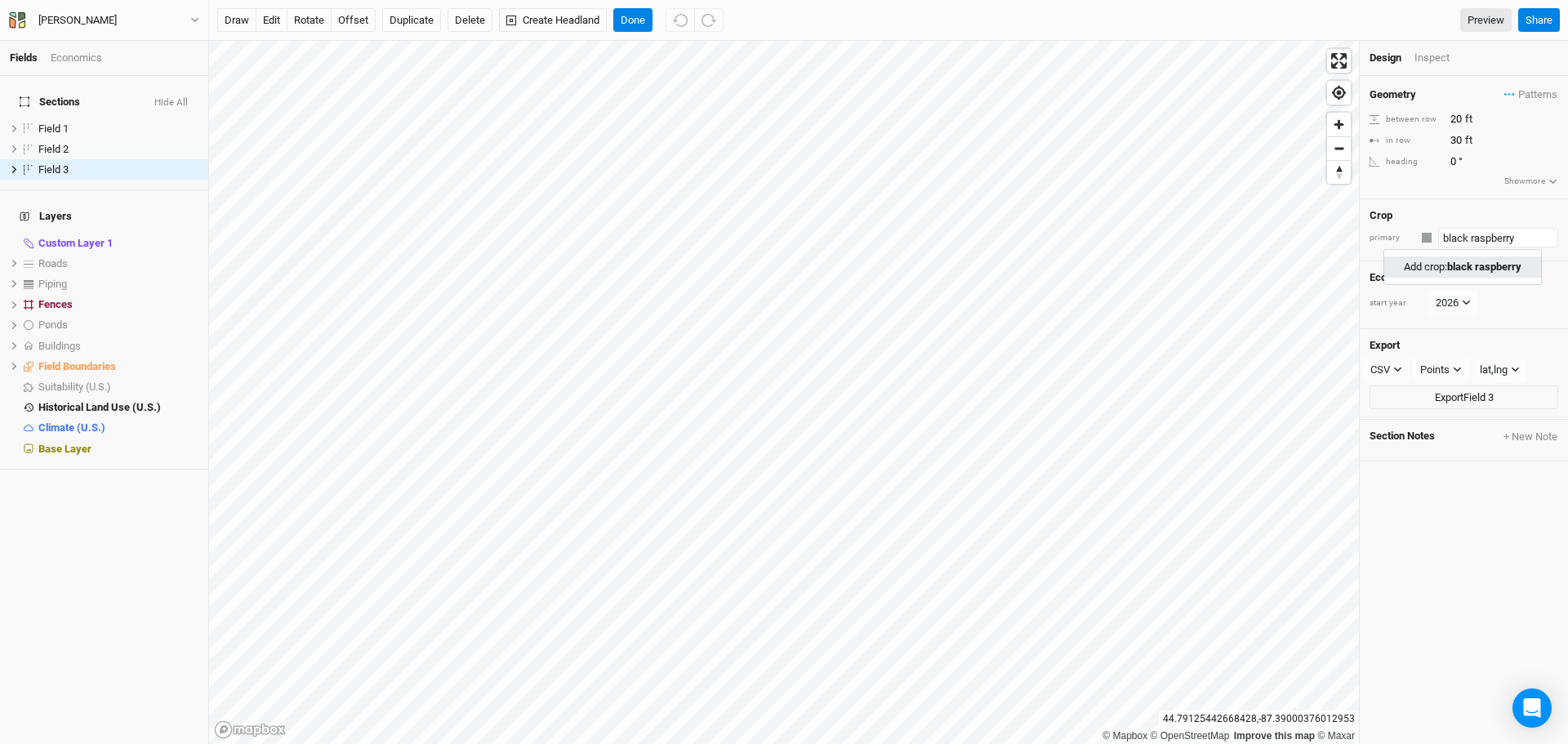
click at [1482, 267] on mark "black raspberry" at bounding box center [1484, 266] width 74 height 13
type input "black raspberry"
click at [1423, 238] on div "button" at bounding box center [1427, 237] width 10 height 10
click at [1446, 446] on span "Pink" at bounding box center [1458, 444] width 25 height 18
click at [634, 24] on button "Done" at bounding box center [632, 19] width 40 height 24
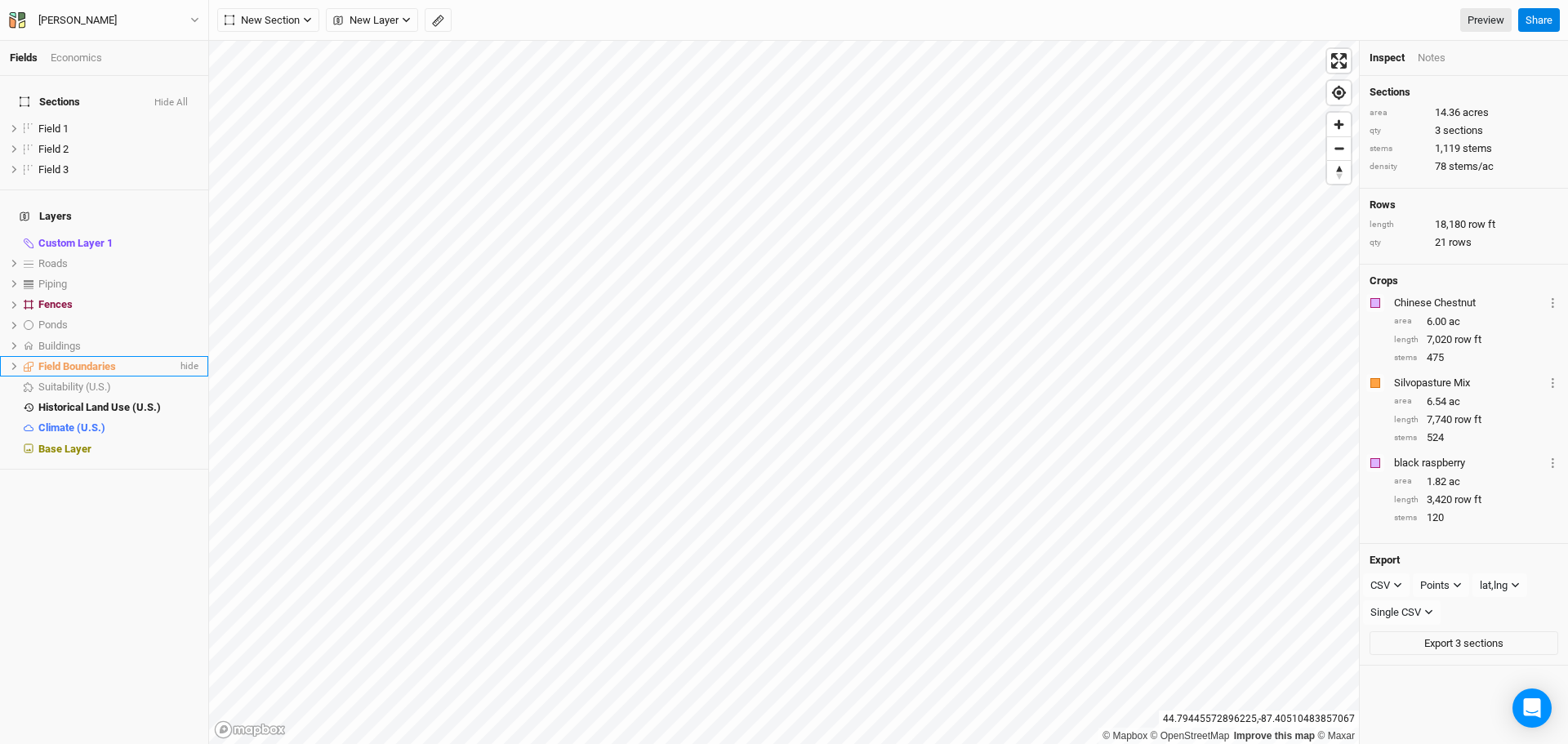
click at [14, 362] on icon at bounding box center [14, 366] width 5 height 8
click at [403, 26] on button "New Layer" at bounding box center [372, 19] width 93 height 24
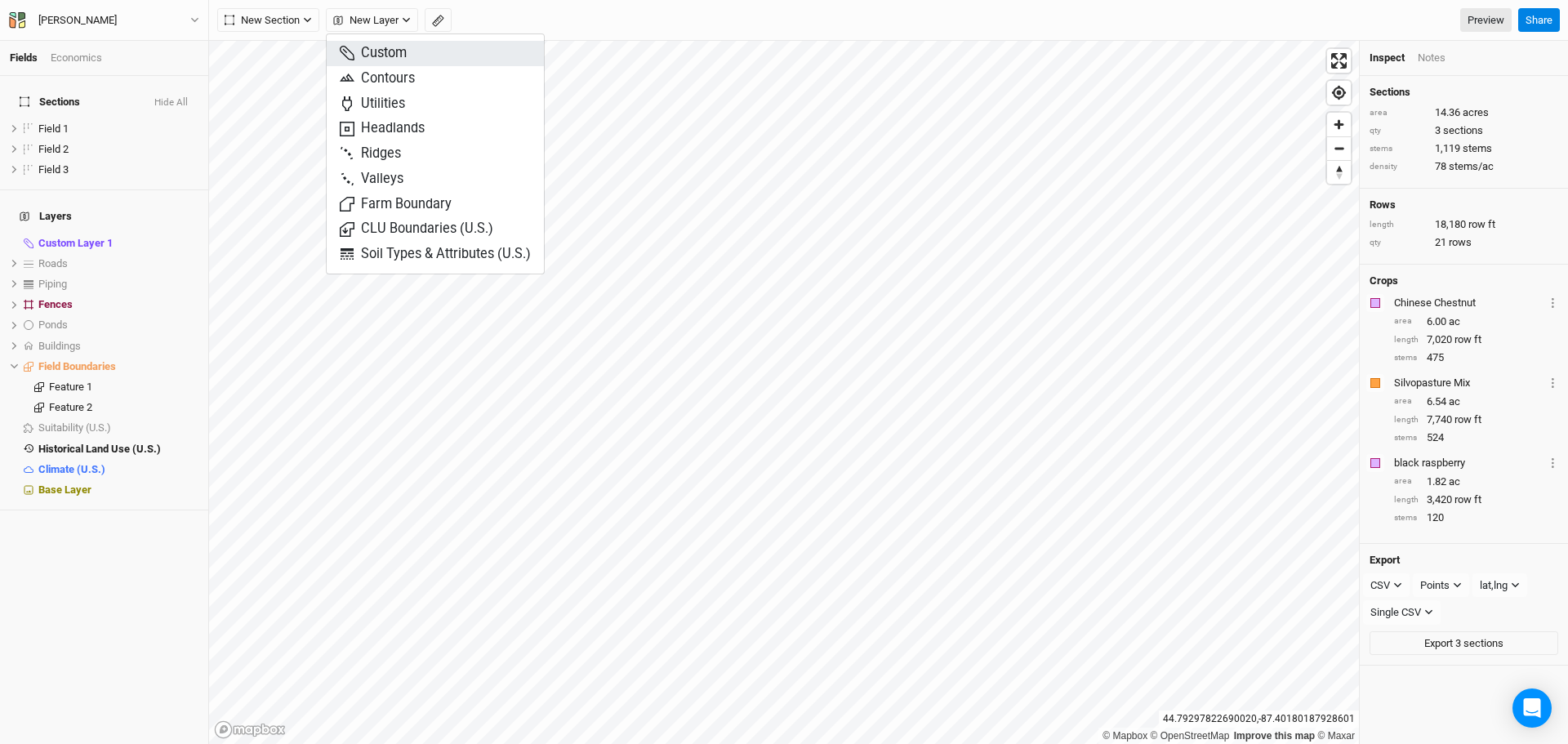
click at [436, 55] on button "Custom" at bounding box center [435, 53] width 217 height 25
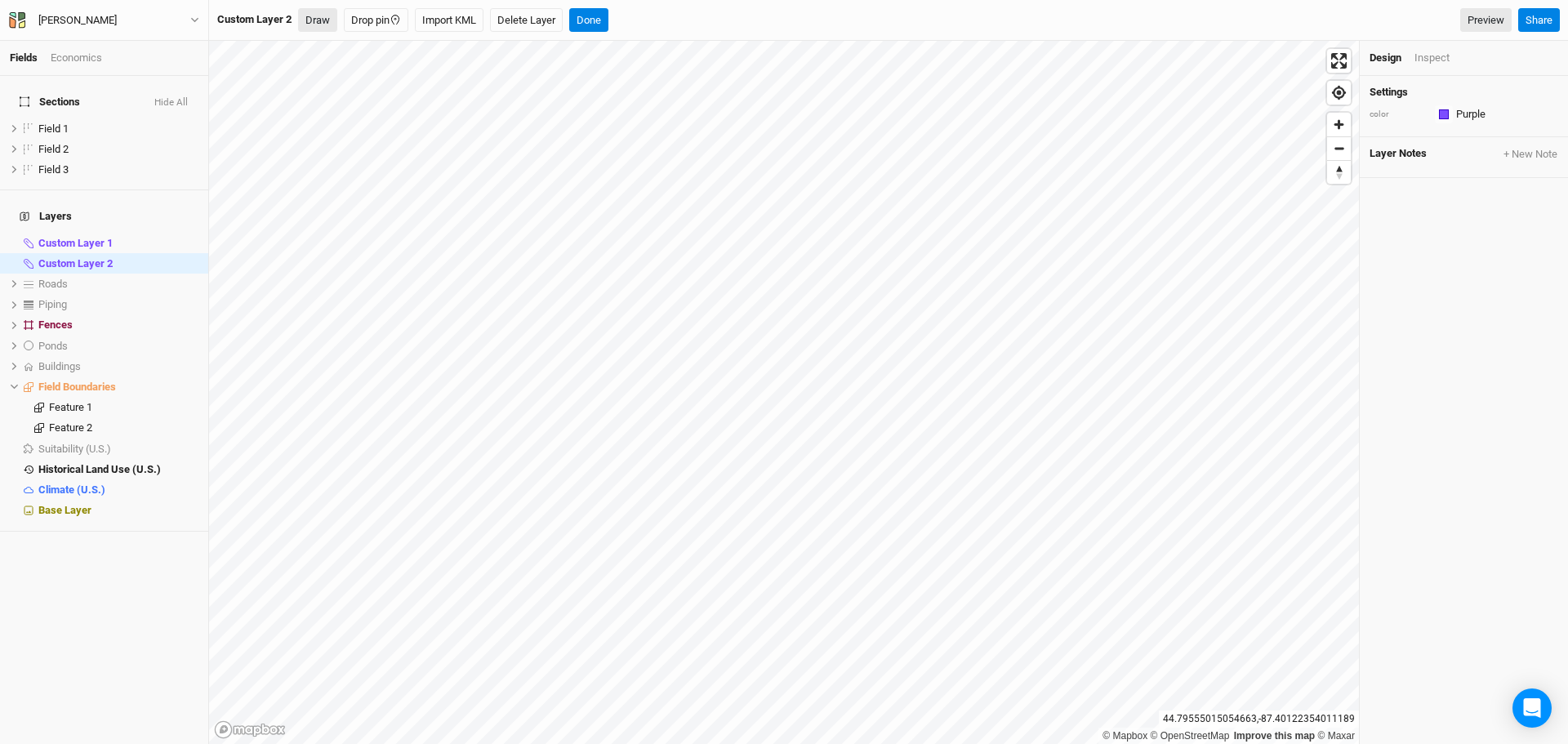
click at [321, 23] on button "Draw" at bounding box center [317, 19] width 40 height 24
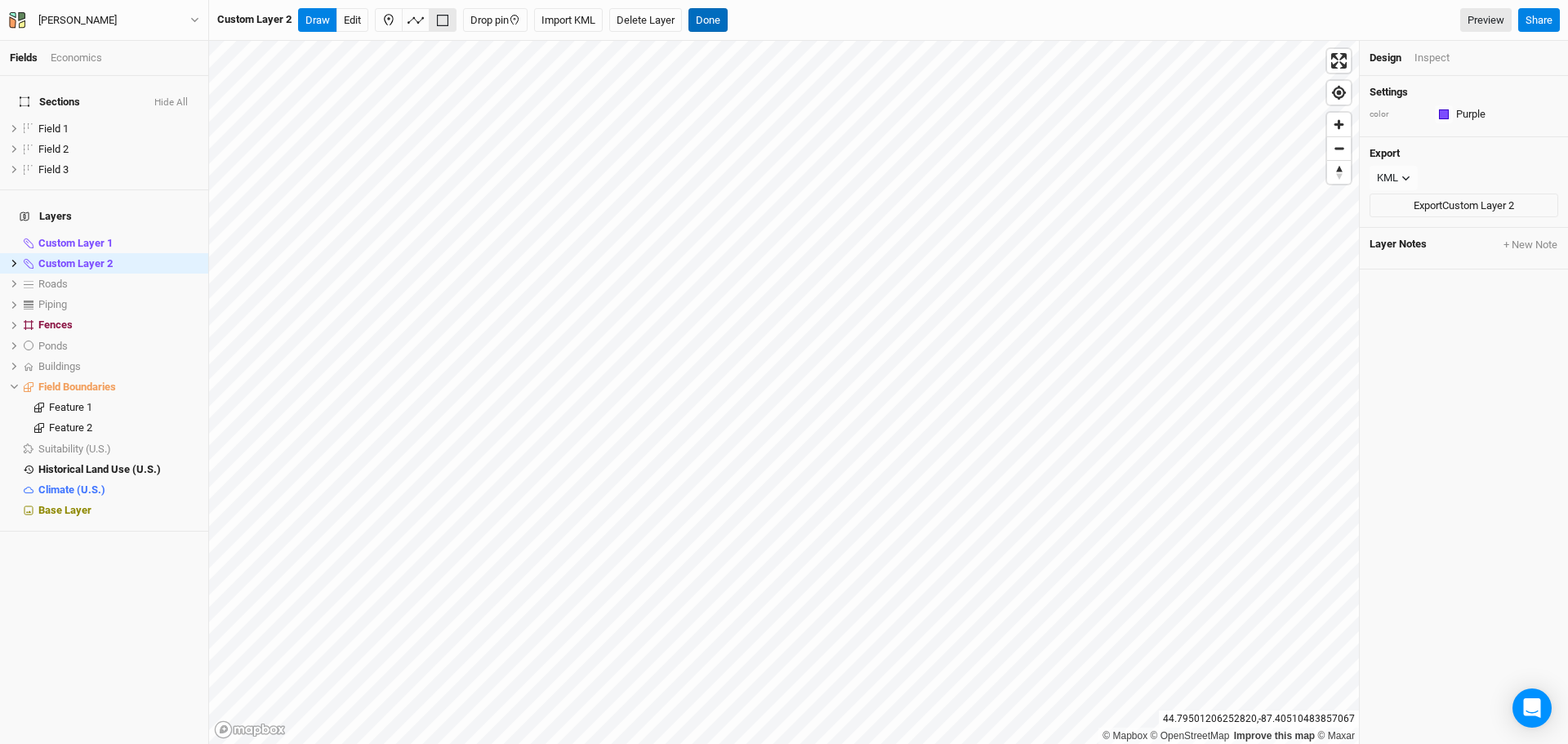
click at [723, 18] on button "Done" at bounding box center [707, 19] width 40 height 24
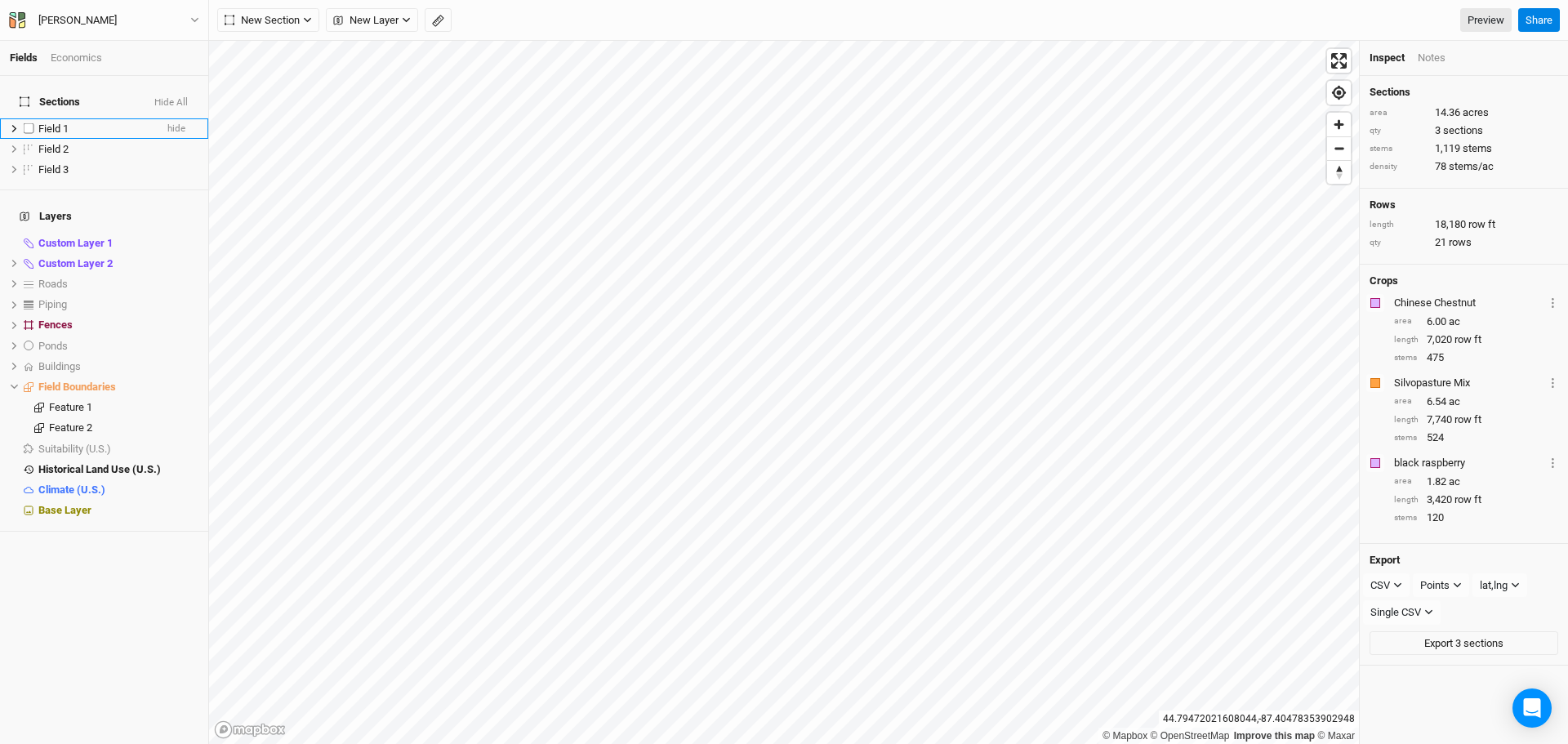
click at [87, 122] on div "Field 1" at bounding box center [96, 129] width 116 height 13
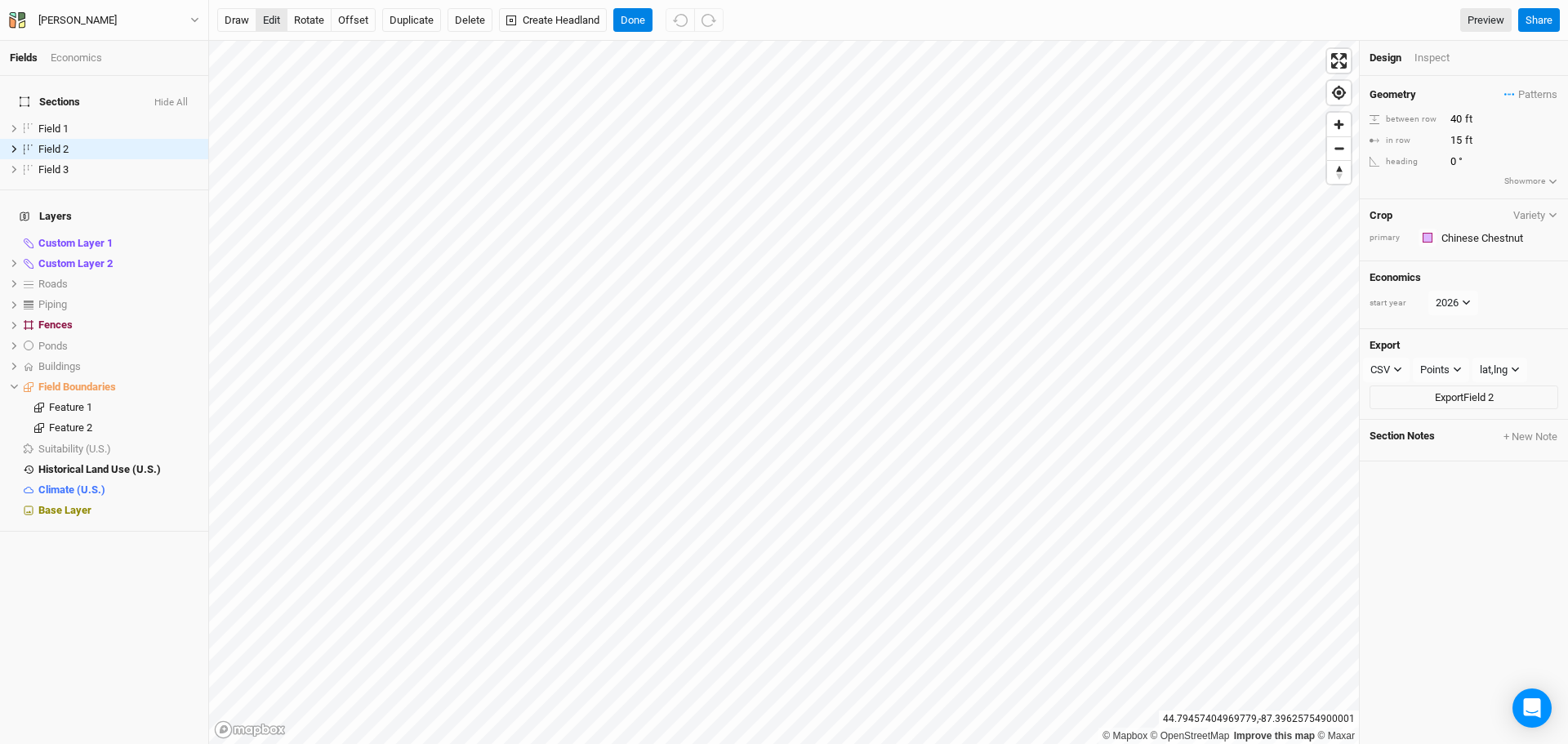
click at [280, 20] on button "edit" at bounding box center [271, 19] width 32 height 24
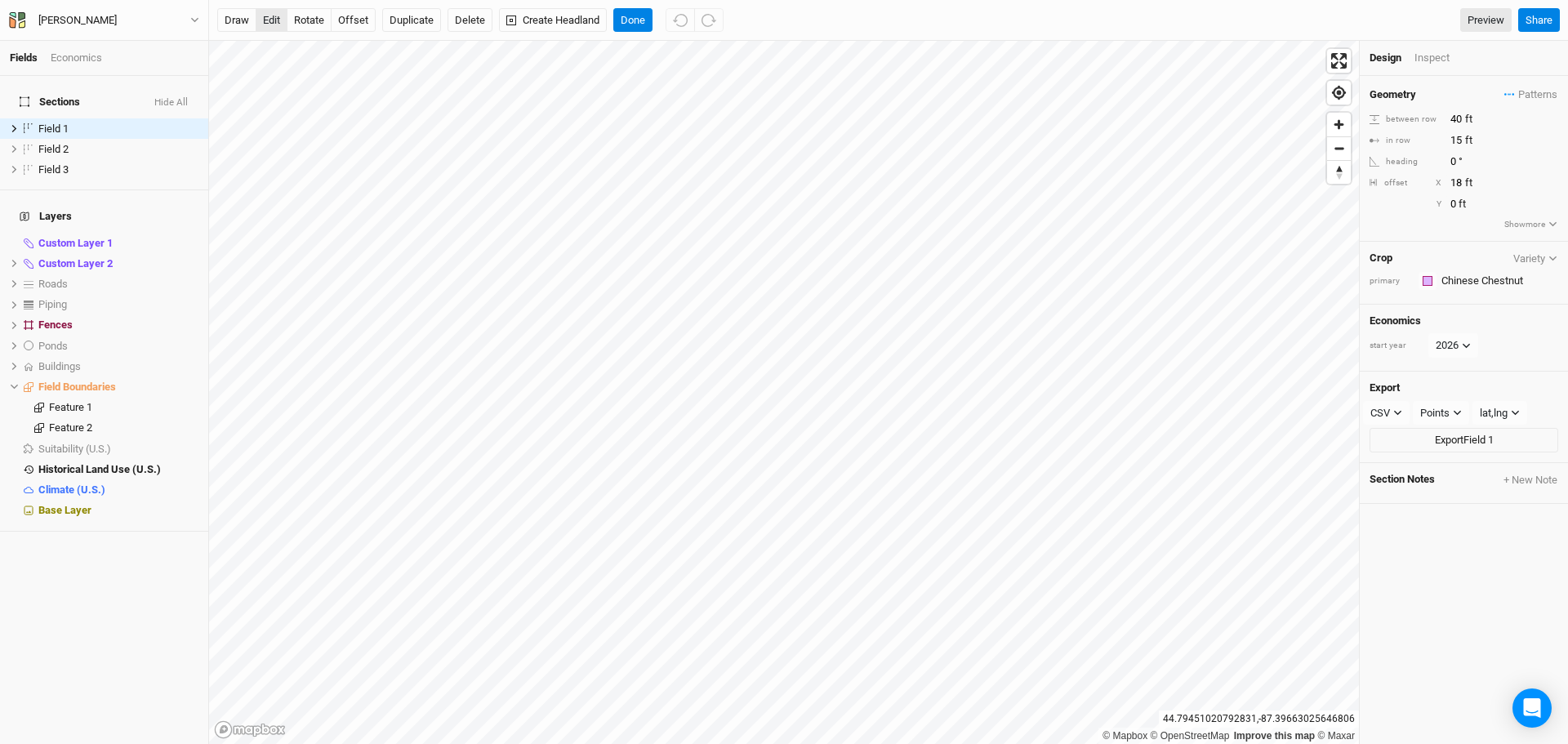
click at [276, 16] on button "edit" at bounding box center [271, 19] width 32 height 24
click at [634, 27] on button "Done" at bounding box center [632, 19] width 40 height 24
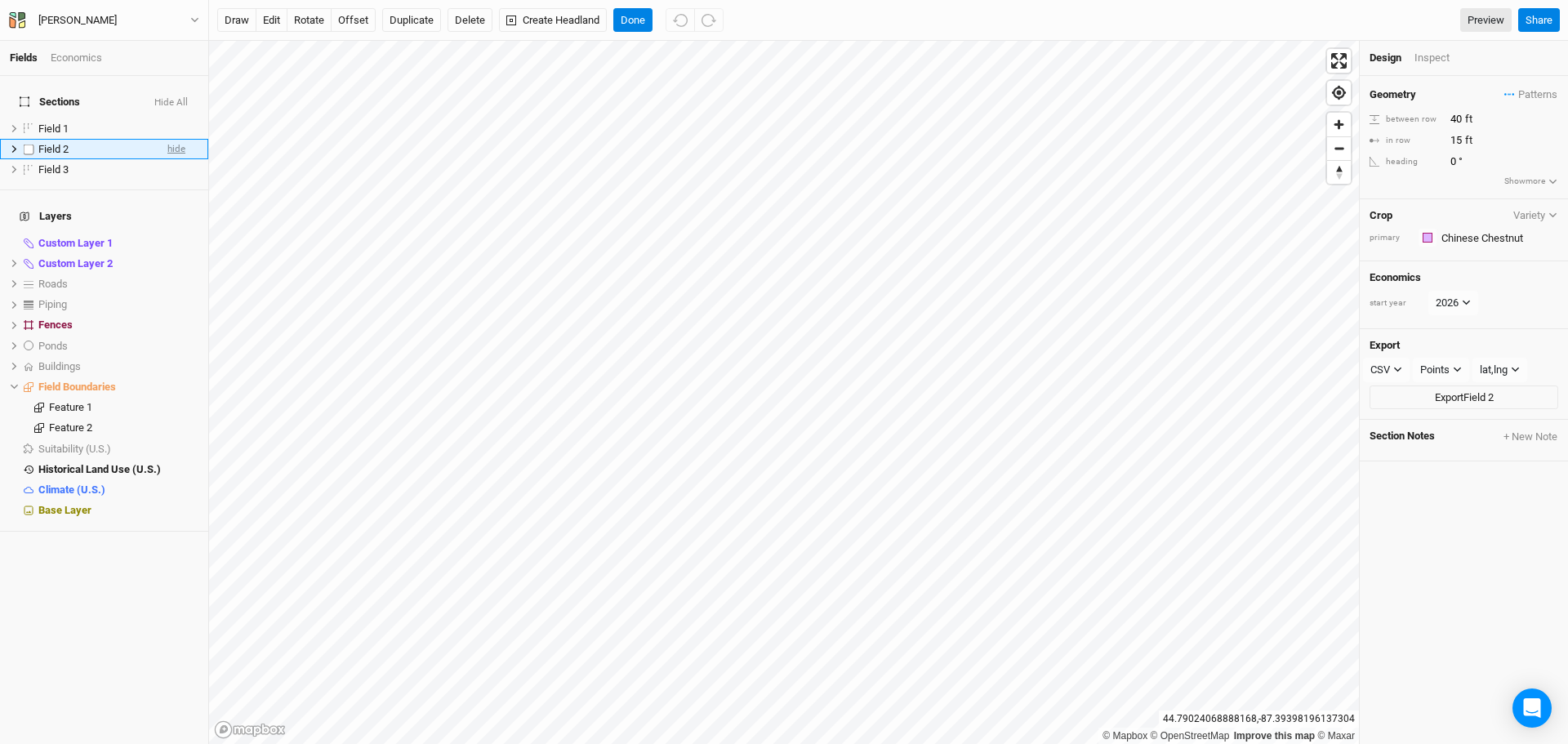
click at [168, 146] on span "hide" at bounding box center [176, 148] width 18 height 20
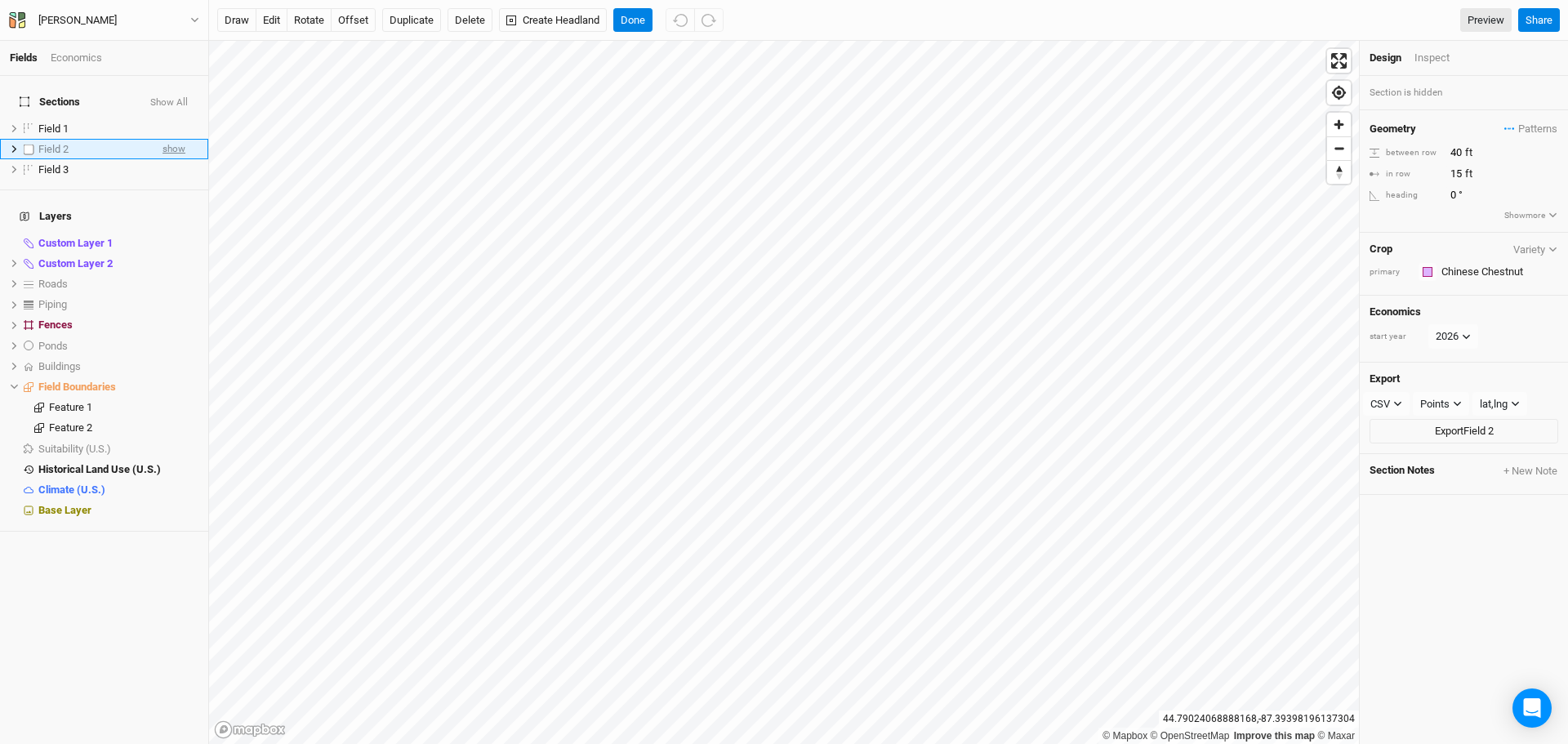
click at [163, 146] on span "show" at bounding box center [174, 148] width 23 height 20
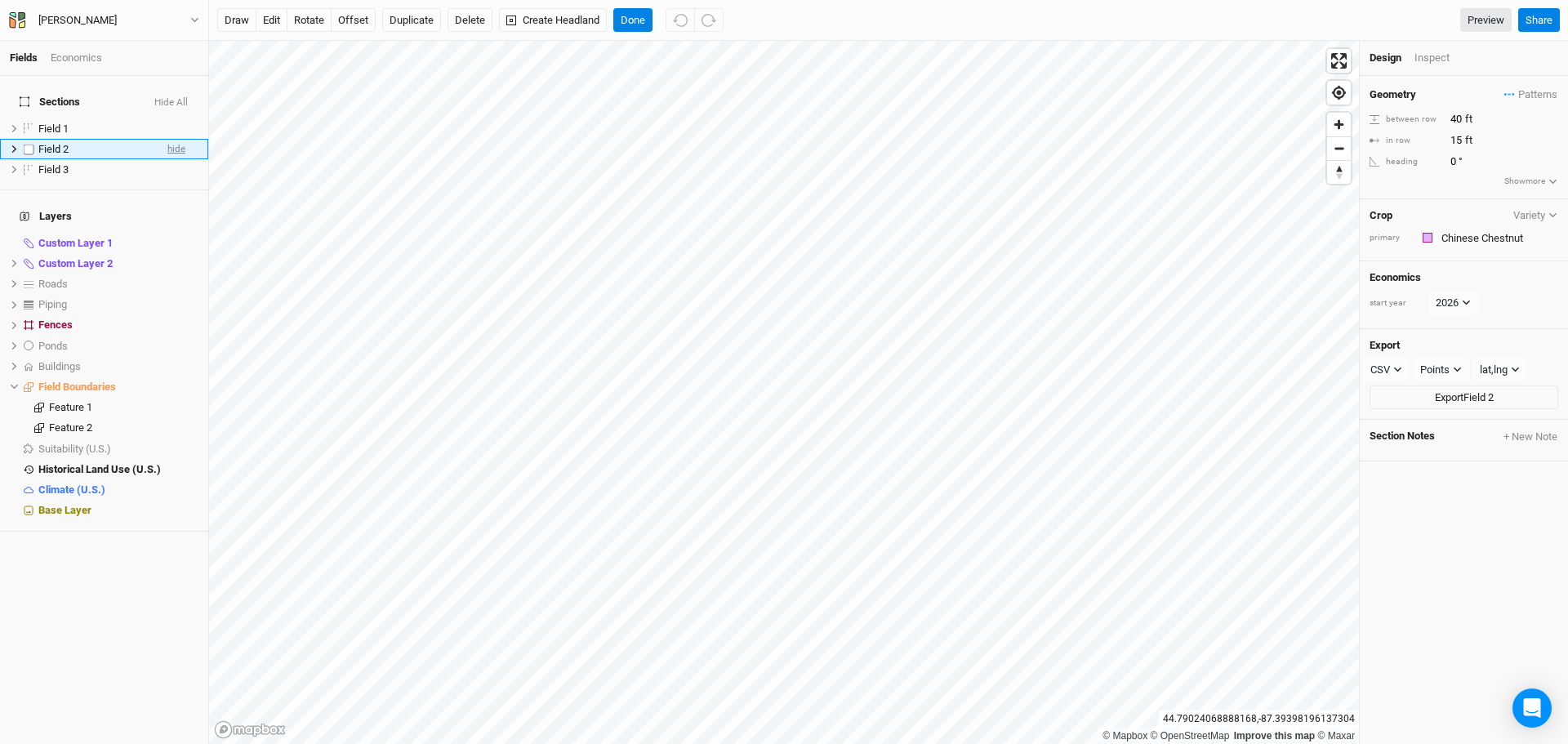
click at [168, 146] on span "hide" at bounding box center [176, 148] width 18 height 20
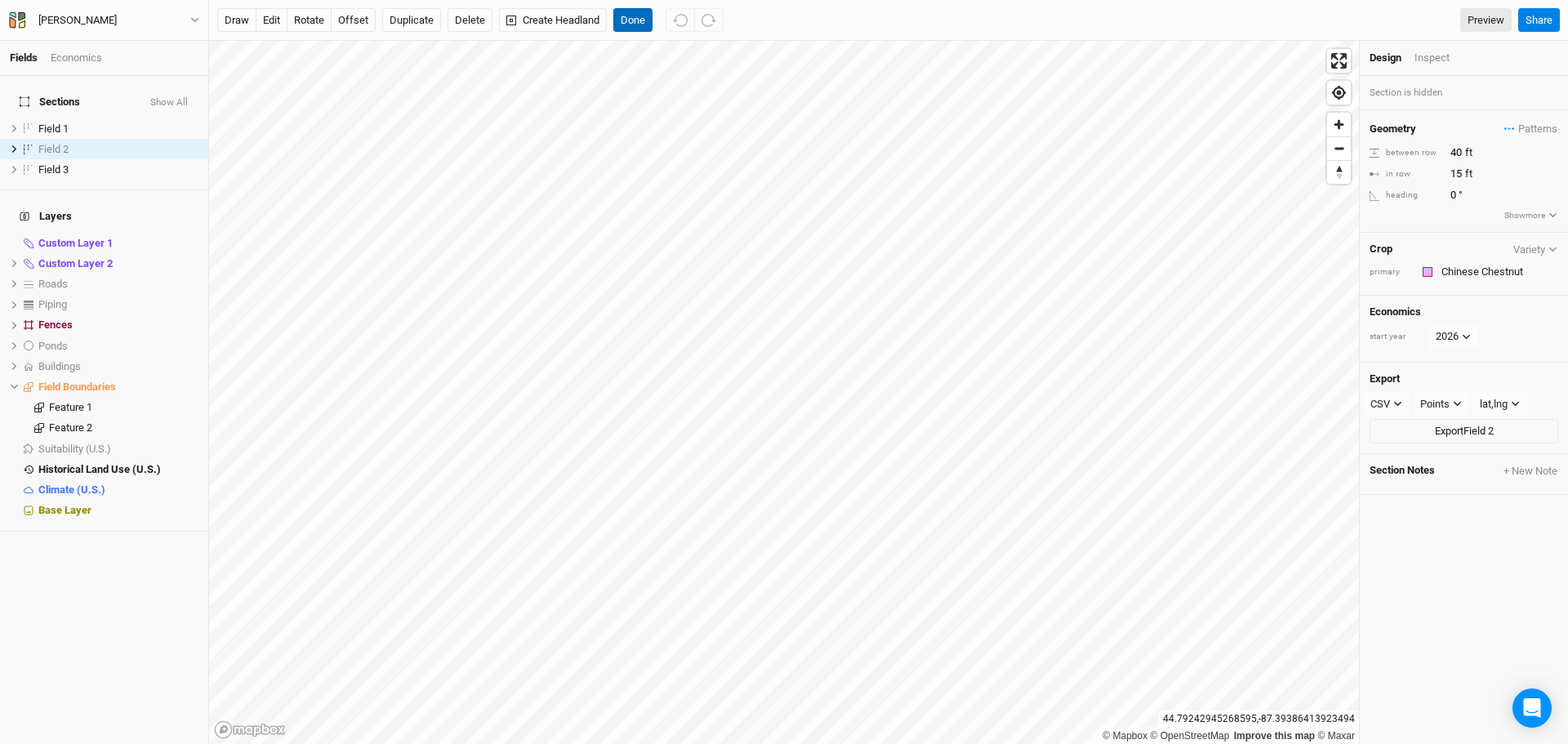
click at [640, 21] on button "Done" at bounding box center [632, 19] width 40 height 24
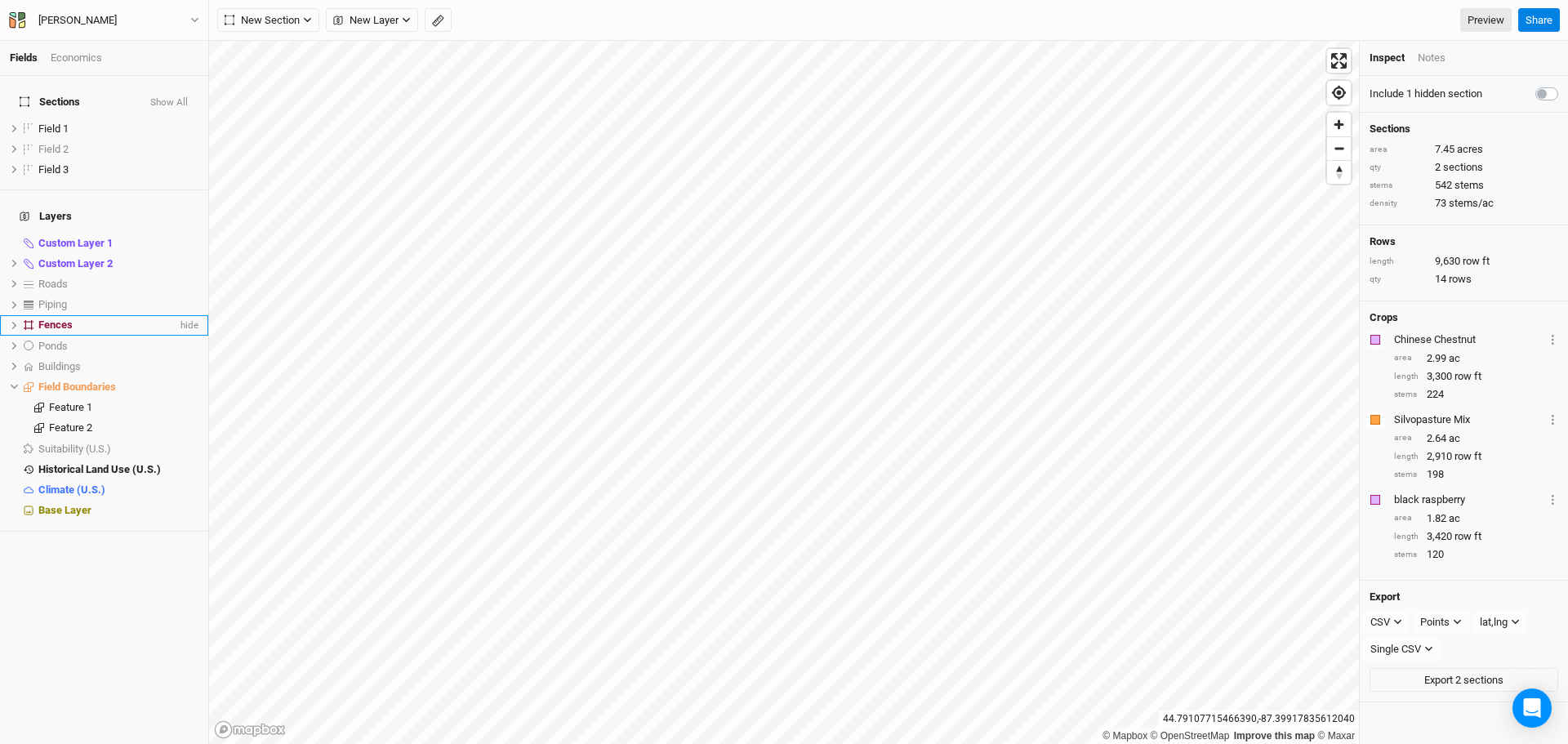
click at [93, 318] on div "Fences" at bounding box center [108, 325] width 139 height 13
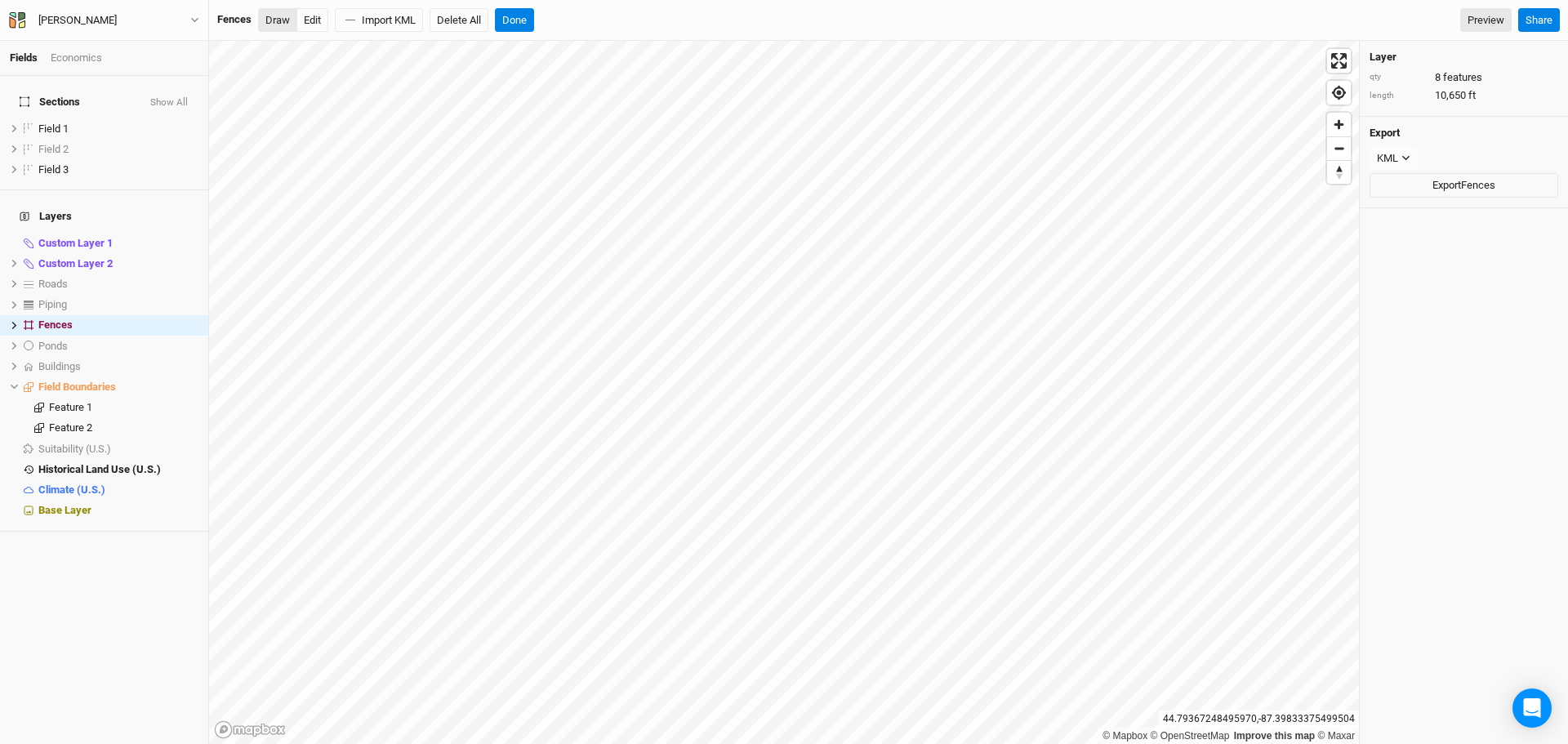
click at [275, 26] on button "Draw" at bounding box center [278, 19] width 40 height 24
click at [527, 19] on button "Done" at bounding box center [515, 19] width 40 height 24
